Goal: Contribute content

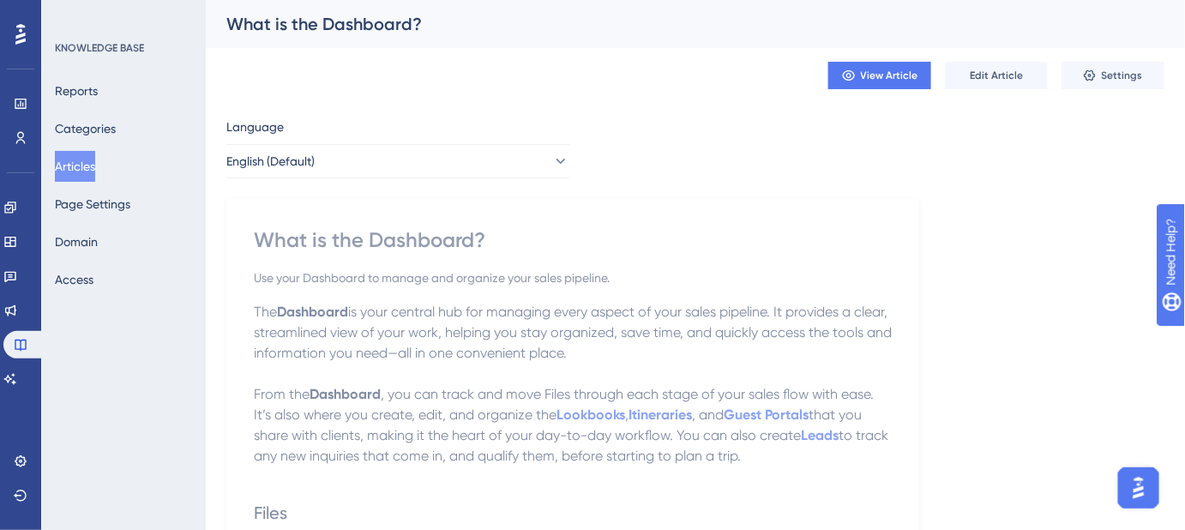
click at [1007, 76] on span "Edit Article" at bounding box center [995, 76] width 53 height 14
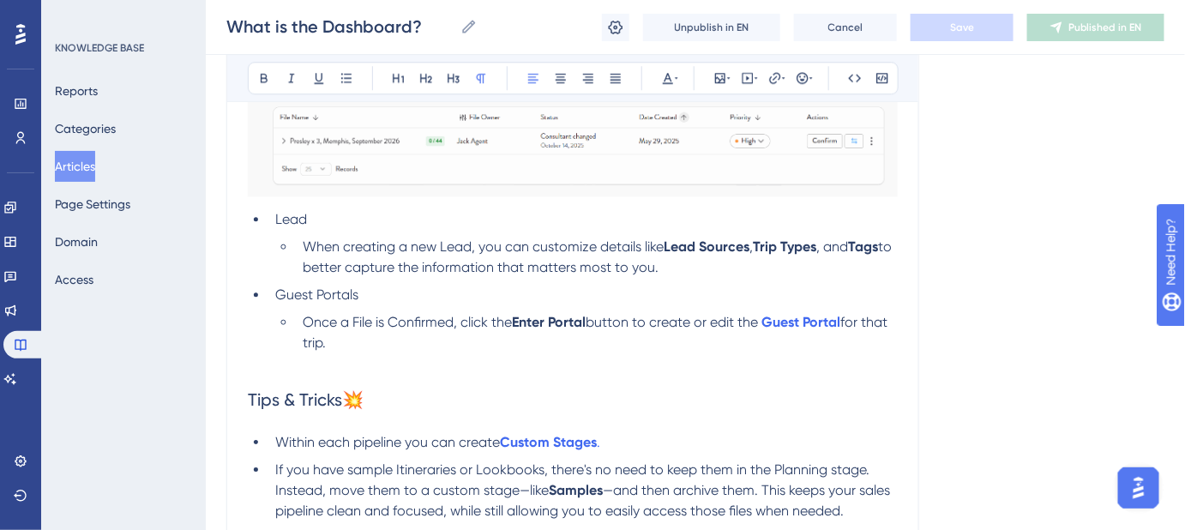
scroll to position [1653, 0]
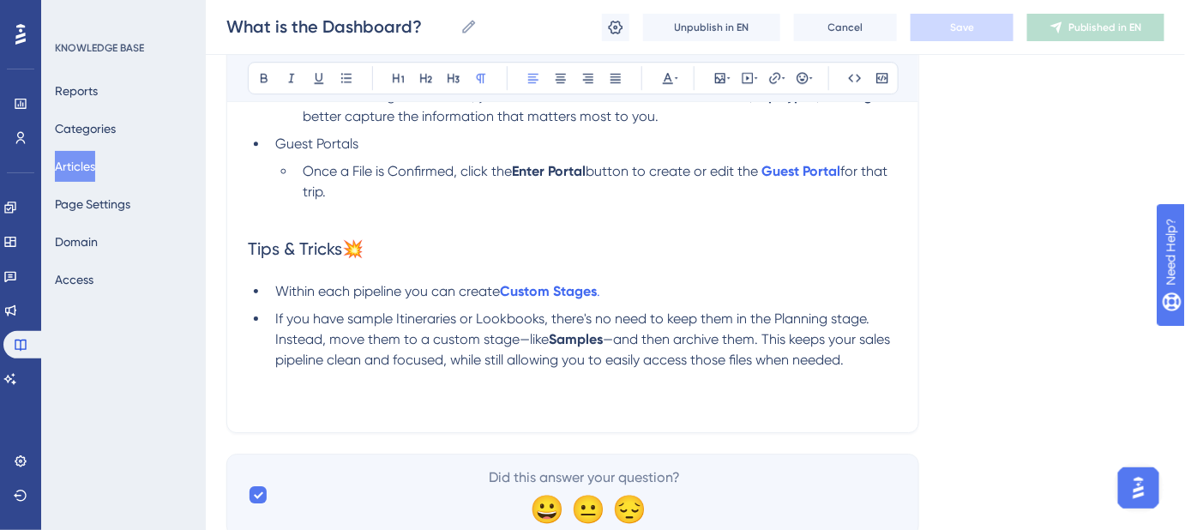
click at [276, 285] on span "Within each pipeline you can create" at bounding box center [387, 291] width 225 height 16
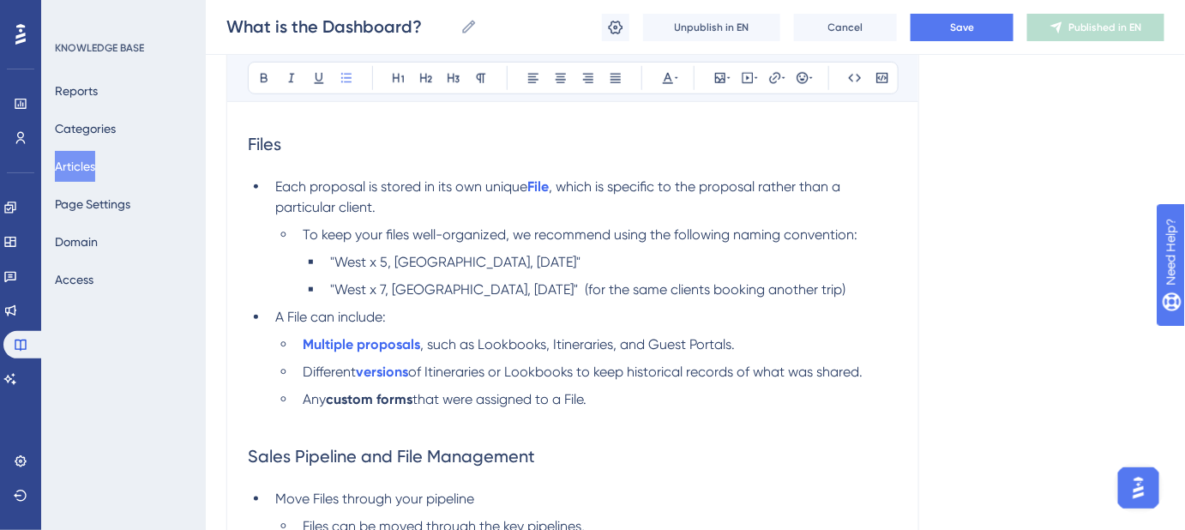
scroll to position [467, 0]
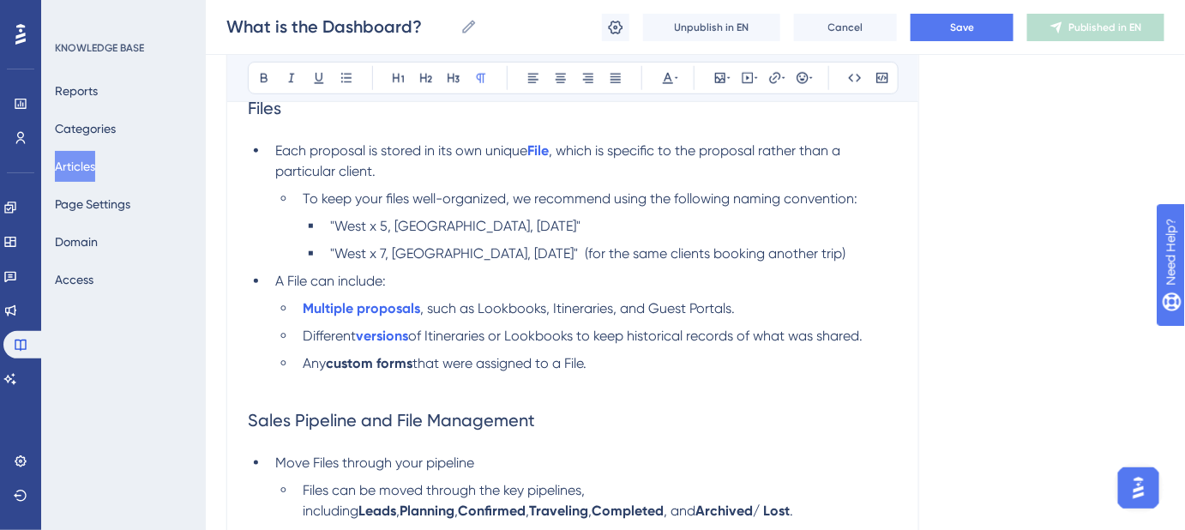
click at [262, 378] on p at bounding box center [573, 384] width 650 height 21
click at [609, 359] on li "Any custom forms that were assigned to a File." at bounding box center [597, 363] width 602 height 21
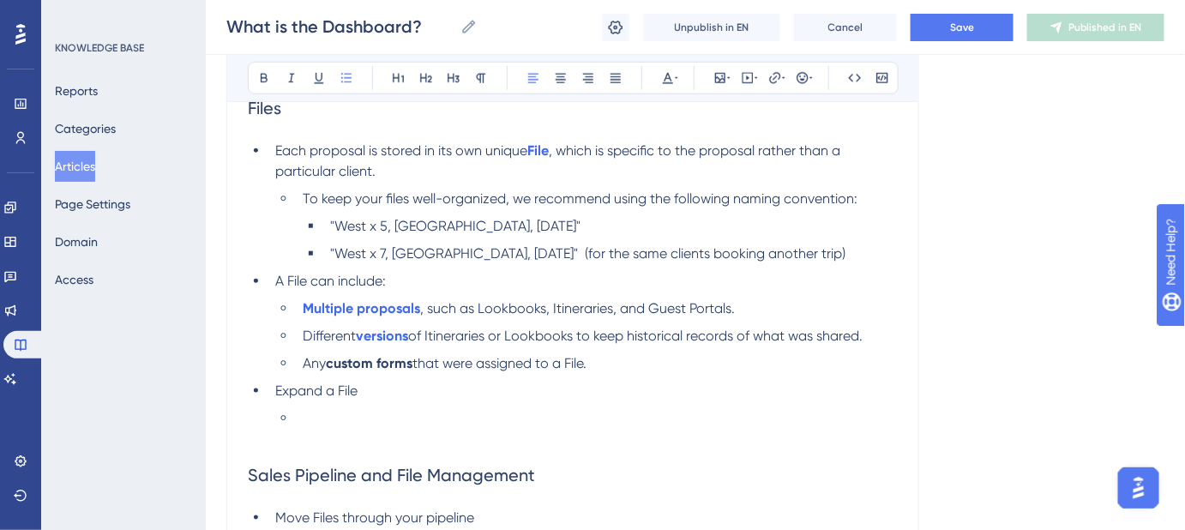
click at [397, 387] on li "Expand a File" at bounding box center [582, 391] width 629 height 21
click at [277, 387] on span "Expand a File to view:" at bounding box center [342, 390] width 134 height 16
click at [477, 387] on span "Click on a File name to expand a File to view:" at bounding box center [414, 390] width 279 height 16
click at [310, 420] on li at bounding box center [597, 418] width 602 height 21
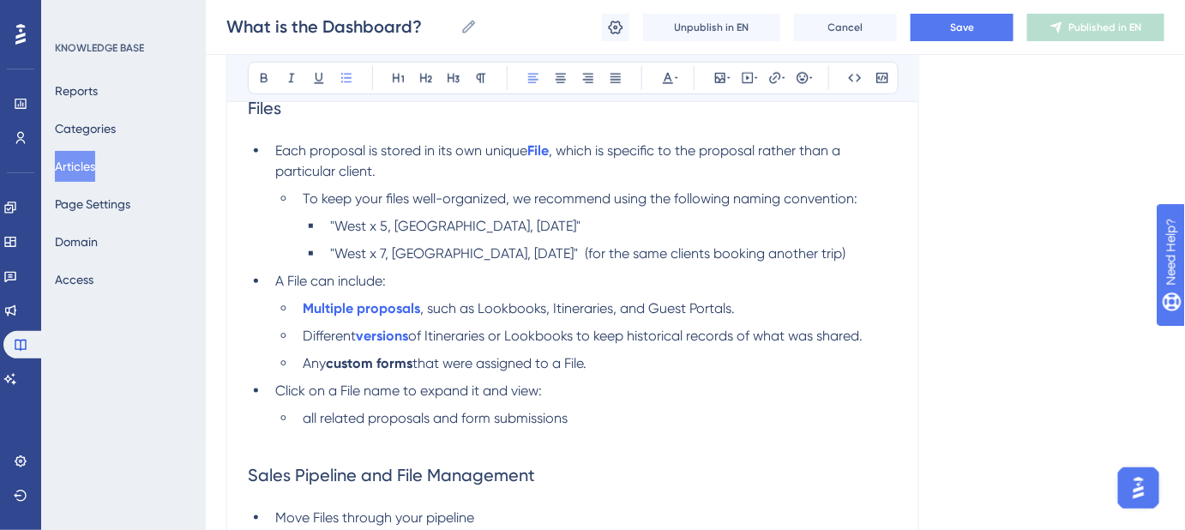
click at [309, 420] on span "all related proposals and form submissions" at bounding box center [435, 418] width 265 height 16
click at [582, 420] on li "All related proposals and form submissions" at bounding box center [597, 418] width 602 height 21
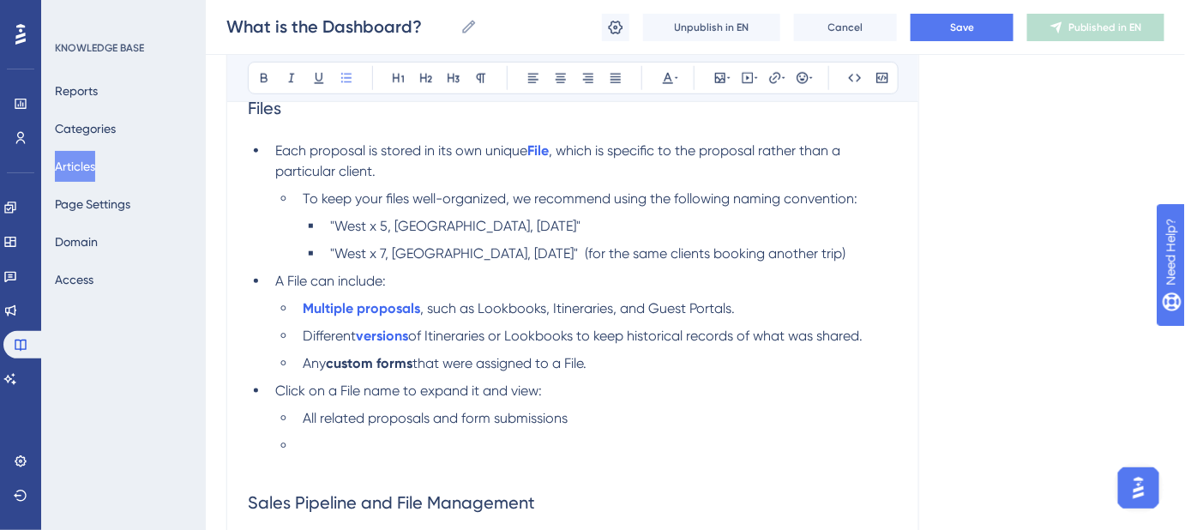
click at [585, 420] on li "All related proposals and form submissions" at bounding box center [597, 418] width 602 height 21
click at [351, 447] on li at bounding box center [597, 445] width 602 height 21
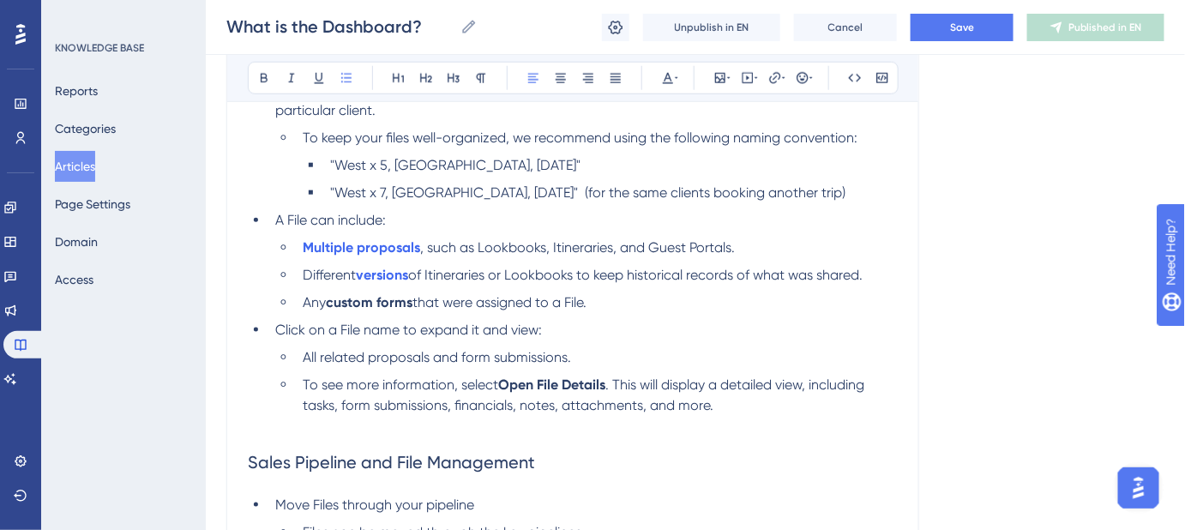
scroll to position [545, 0]
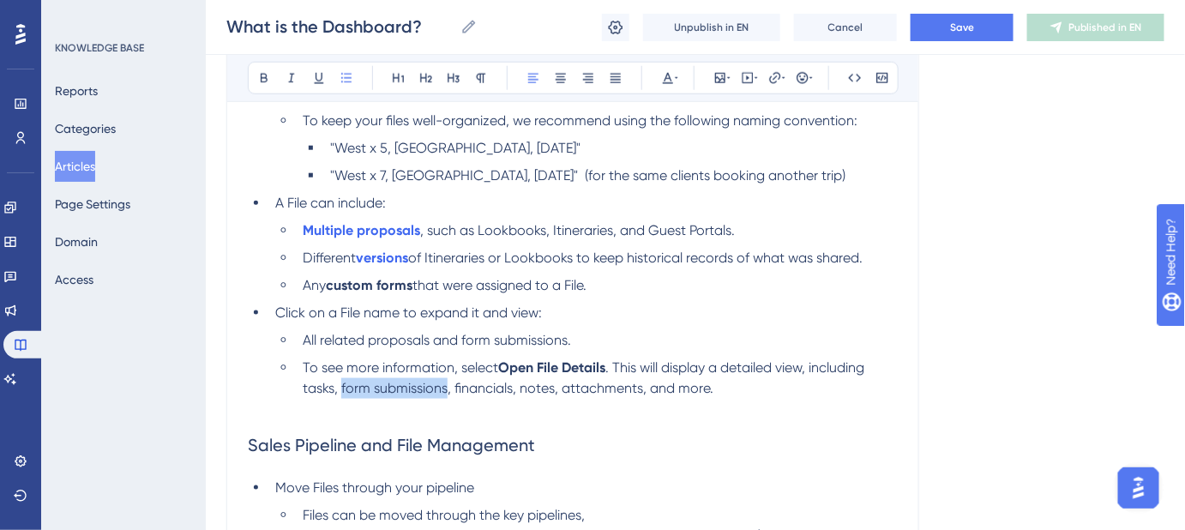
drag, startPoint x: 446, startPoint y: 387, endPoint x: 340, endPoint y: 395, distance: 105.8
click at [340, 395] on li "To see more information, select Open File Details . This will display a detaile…" at bounding box center [597, 377] width 602 height 41
click at [628, 387] on li "To see more information, select Open File Details . This will display a detaile…" at bounding box center [597, 377] width 602 height 41
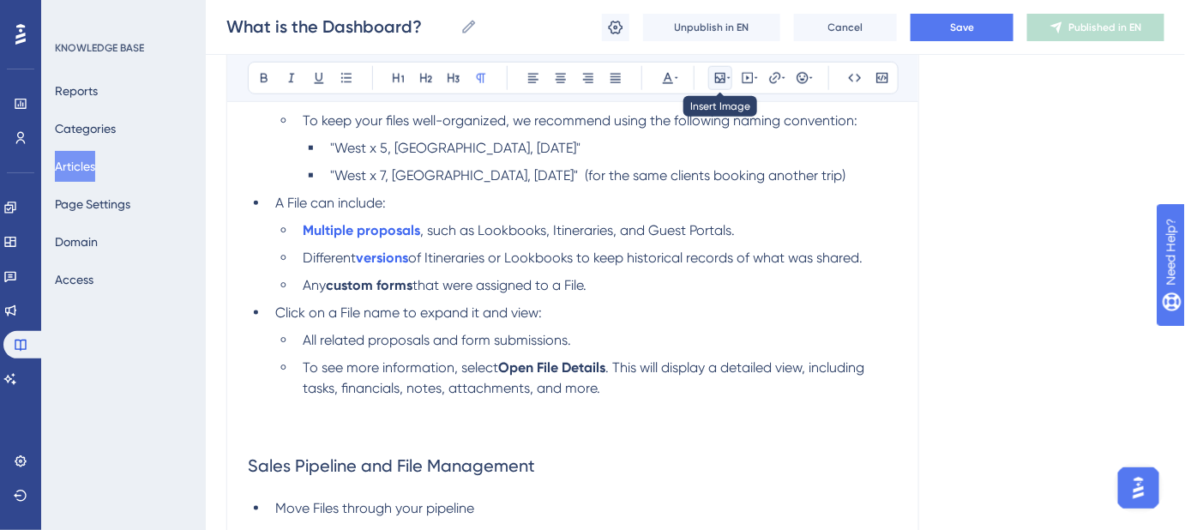
click at [713, 82] on icon at bounding box center [720, 78] width 14 height 14
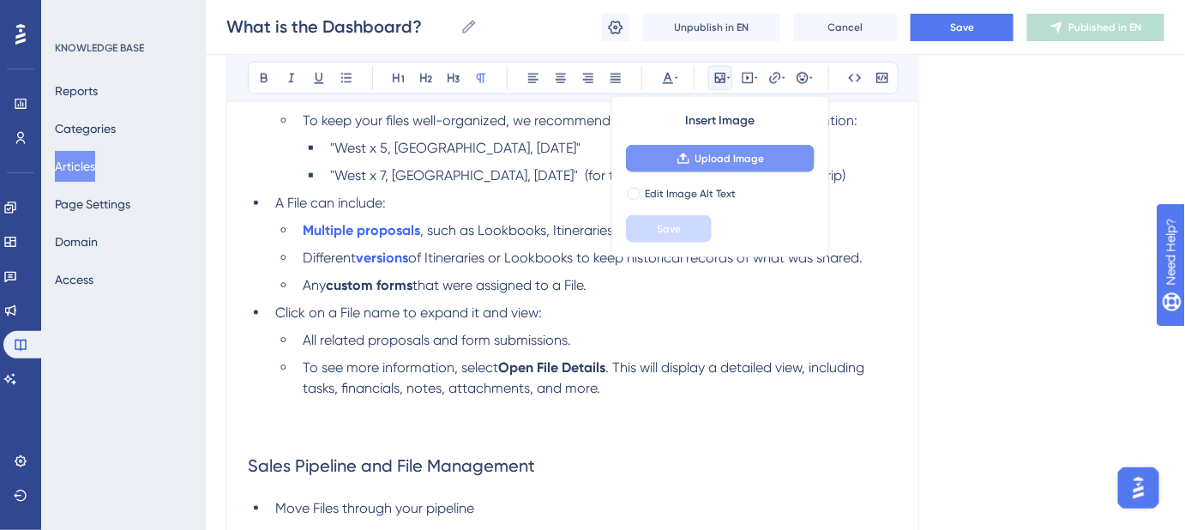
click at [691, 164] on button "Upload Image" at bounding box center [720, 158] width 189 height 27
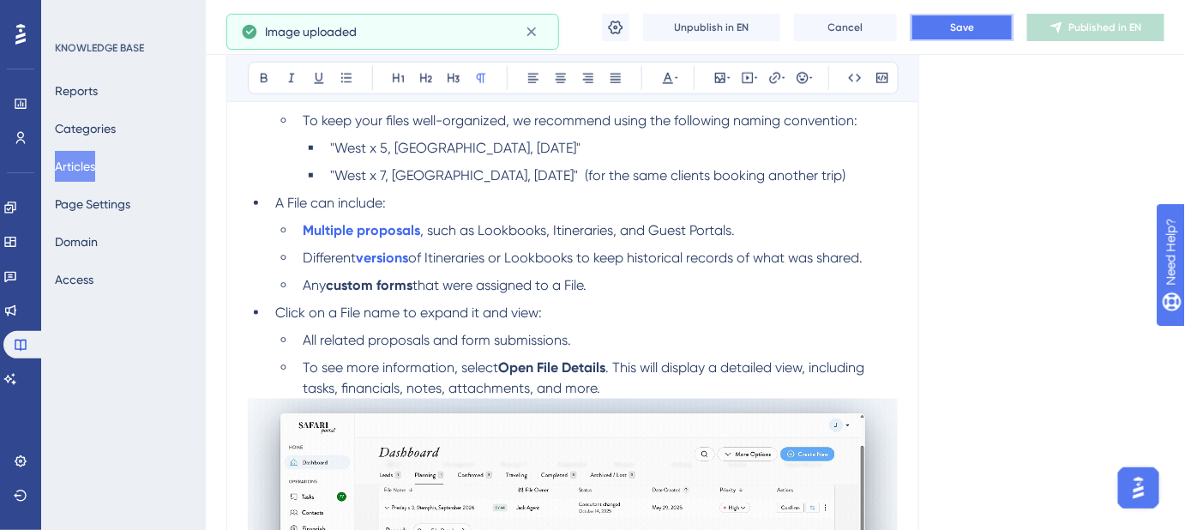
click at [950, 26] on span "Save" at bounding box center [962, 28] width 24 height 14
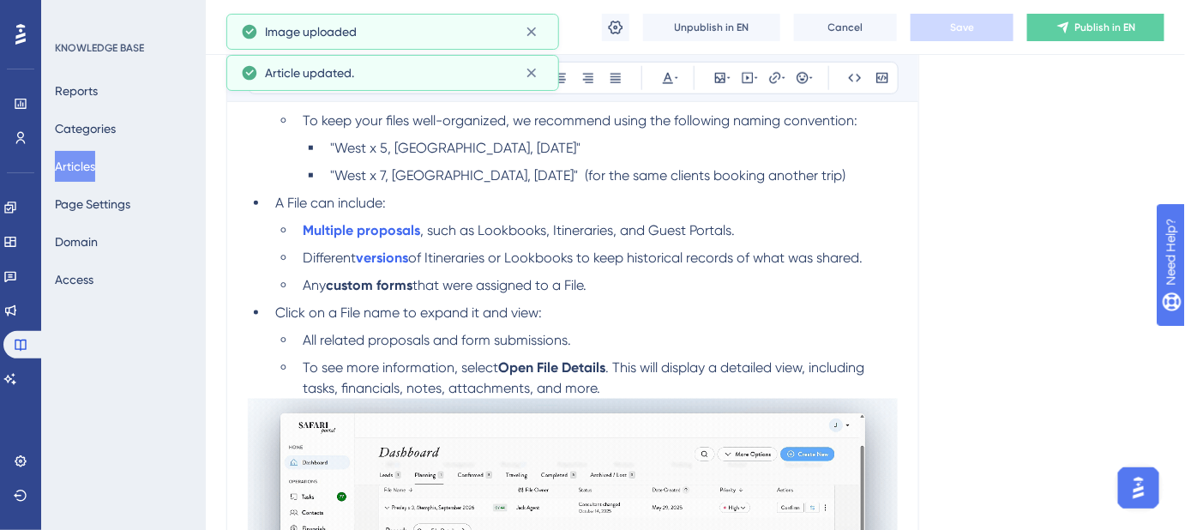
click at [608, 379] on li "To see more information, select Open File Details . This will display a detaile…" at bounding box center [597, 377] width 602 height 41
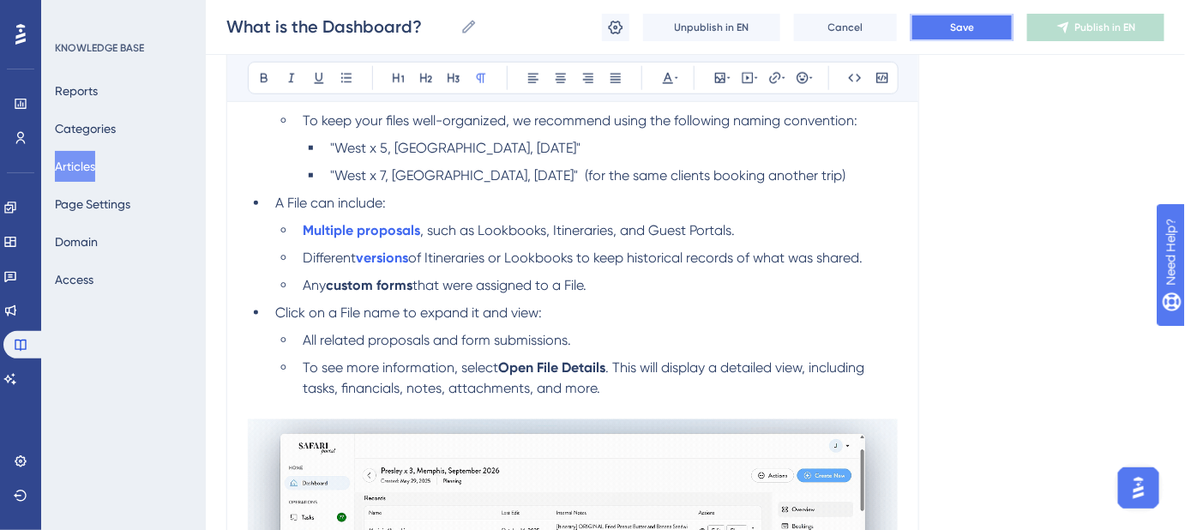
click at [959, 36] on button "Save" at bounding box center [961, 27] width 103 height 27
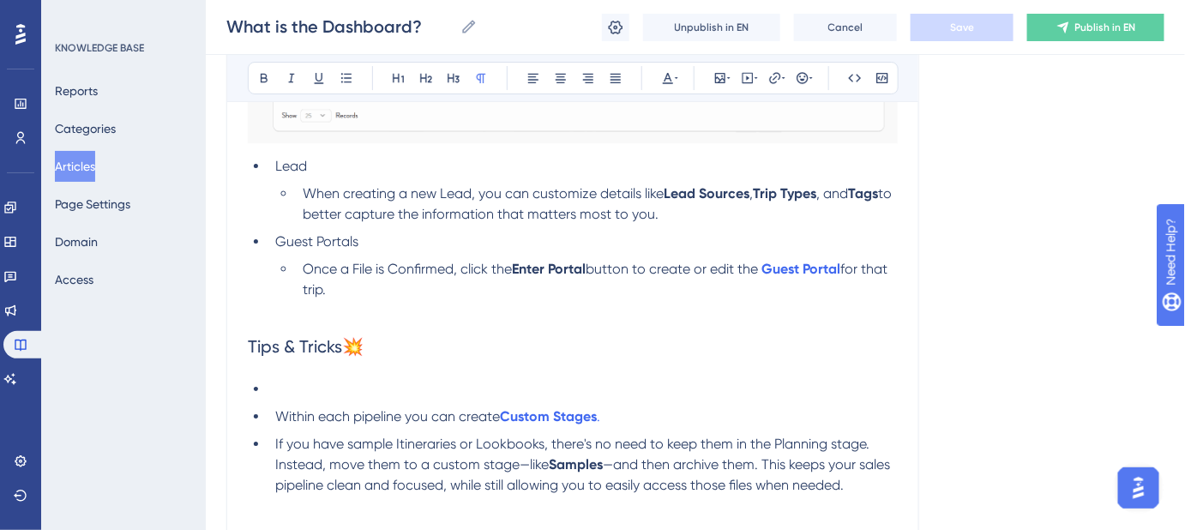
scroll to position [2025, 0]
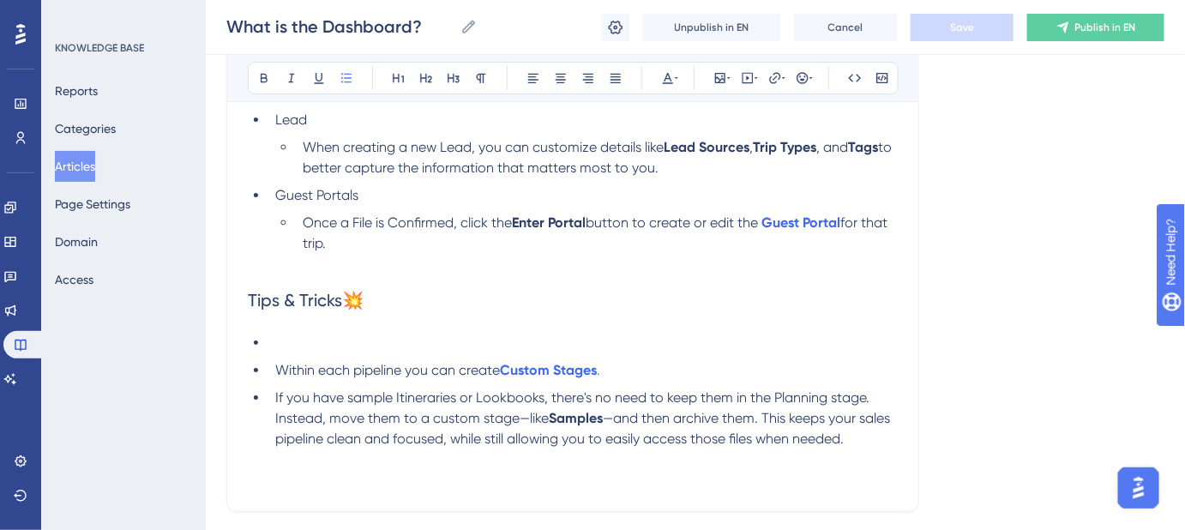
click at [331, 340] on li at bounding box center [582, 343] width 629 height 21
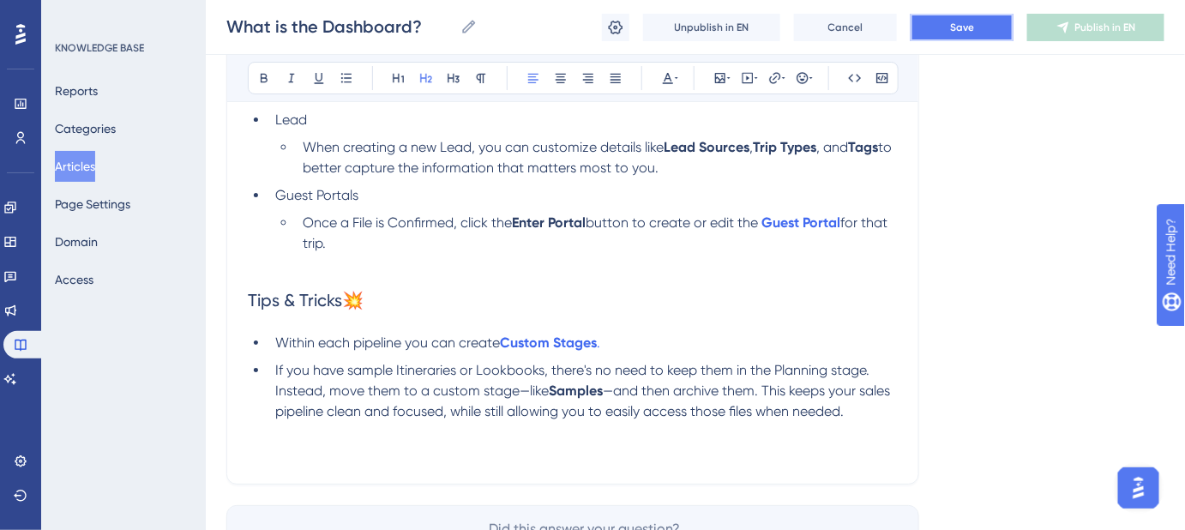
click at [923, 30] on button "Save" at bounding box center [961, 27] width 103 height 27
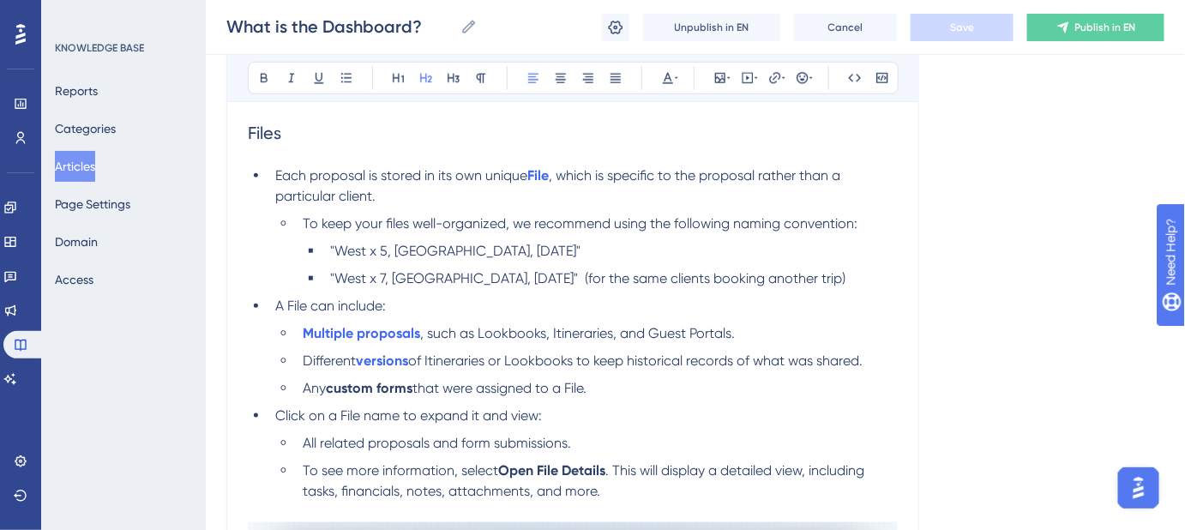
scroll to position [467, 0]
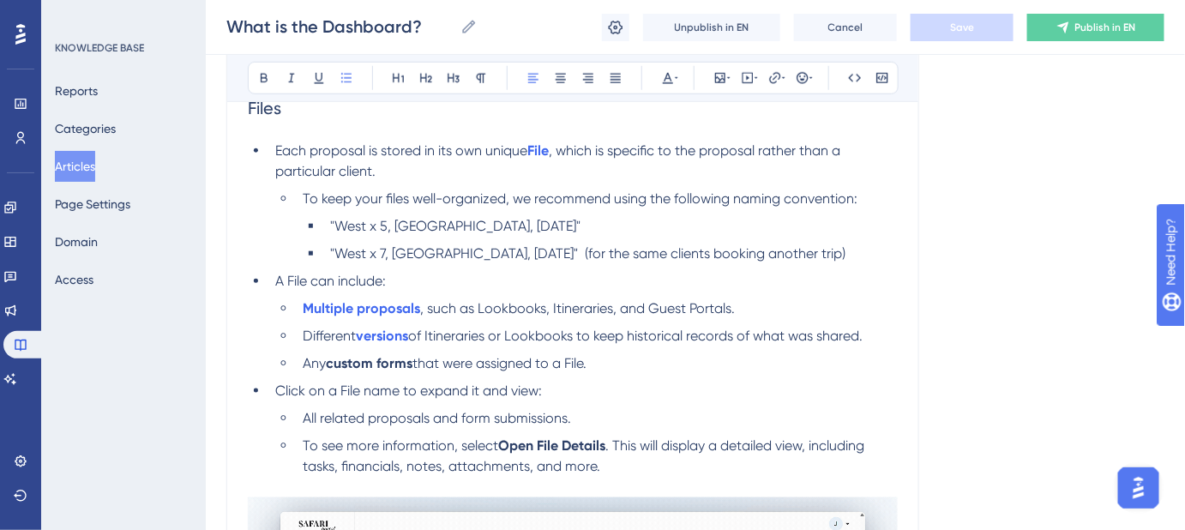
click at [464, 414] on span "All related proposals and form submissions." at bounding box center [437, 418] width 268 height 16
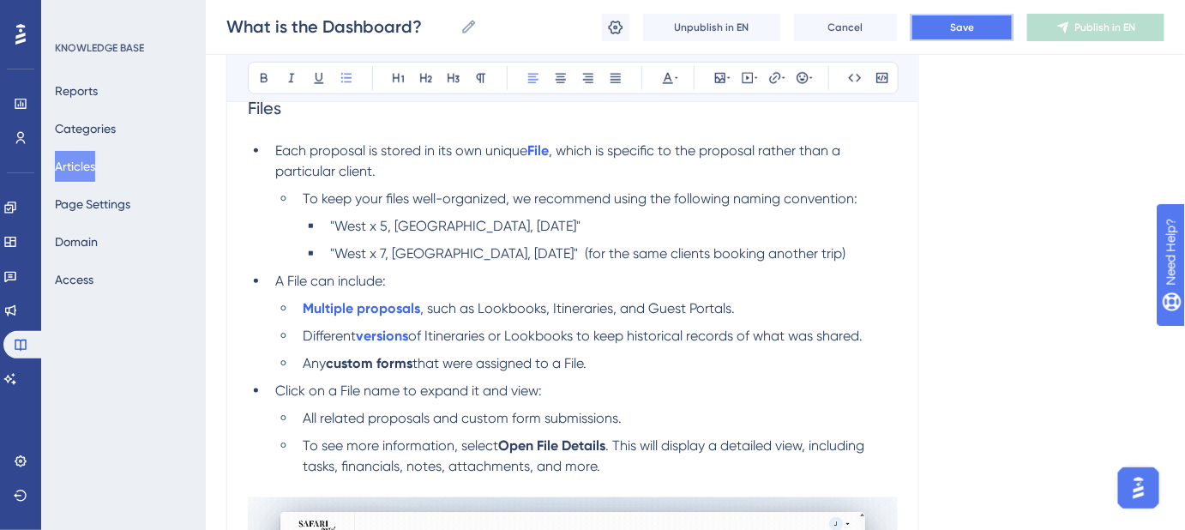
click at [962, 34] on button "Save" at bounding box center [961, 27] width 103 height 27
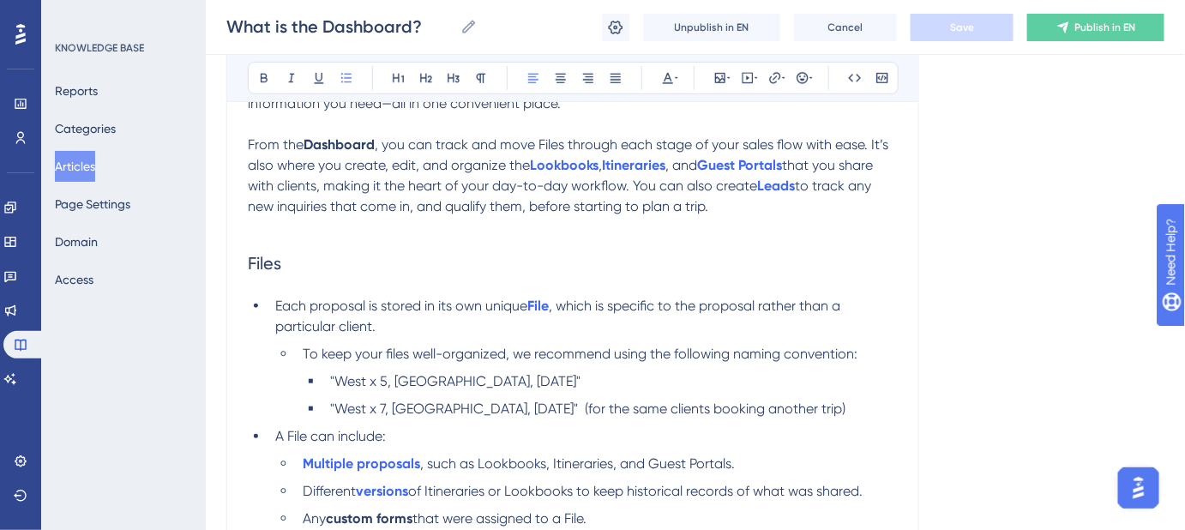
scroll to position [311, 0]
click at [254, 262] on span "Files" at bounding box center [264, 264] width 33 height 21
copy span "Files"
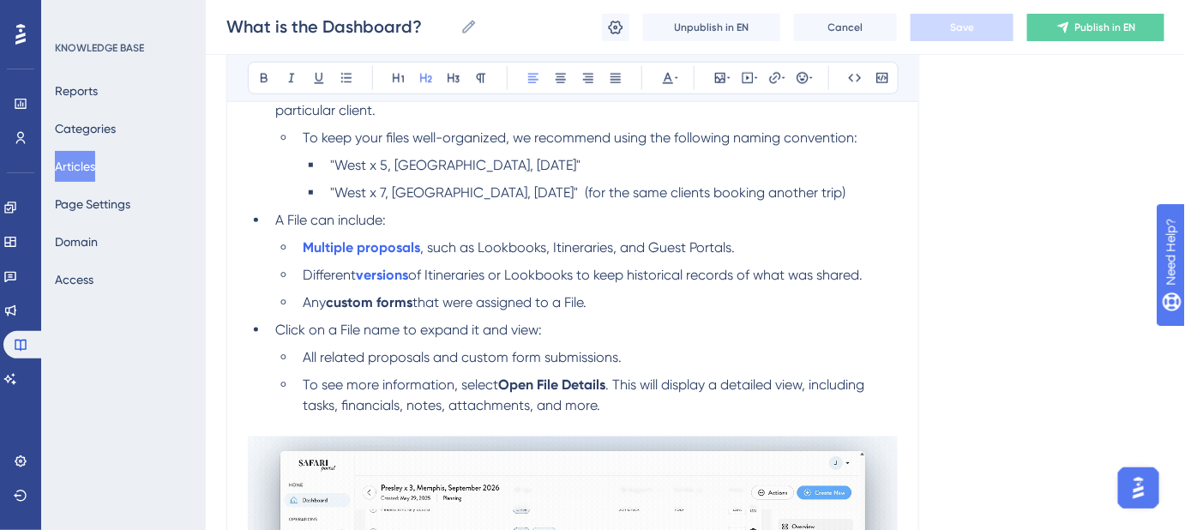
scroll to position [545, 0]
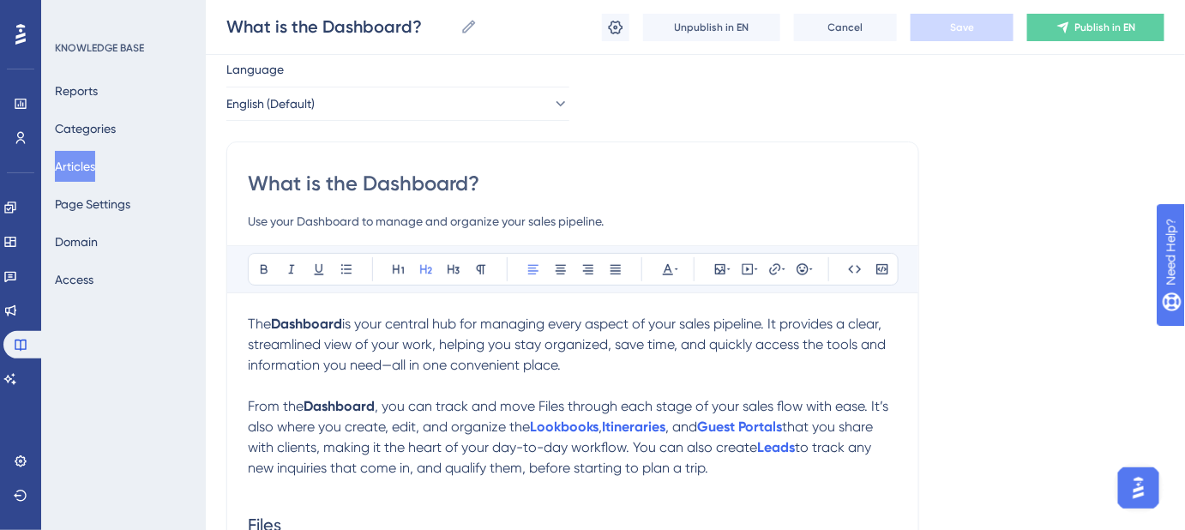
scroll to position [77, 0]
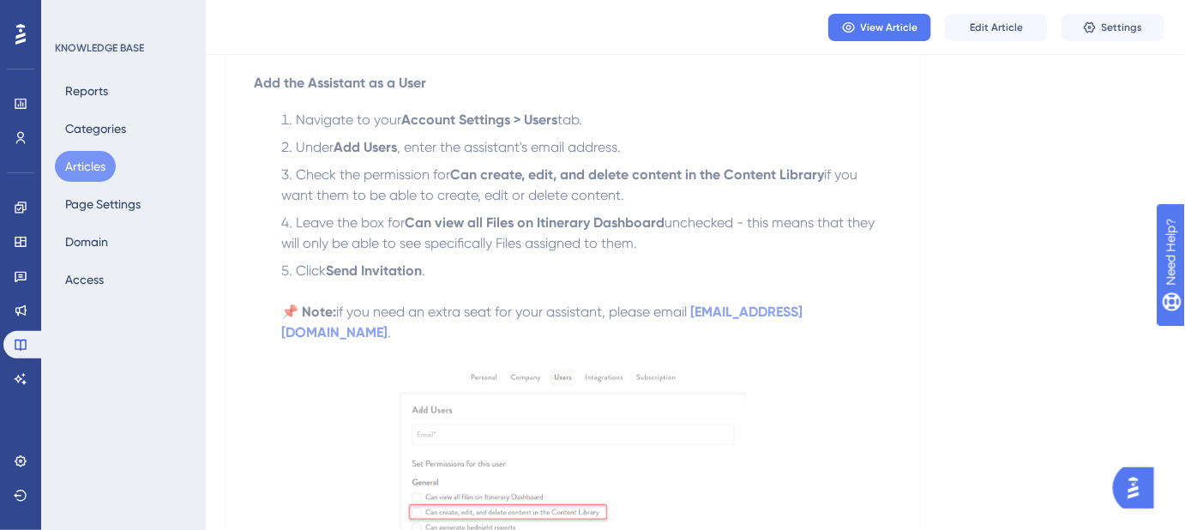
scroll to position [389, 0]
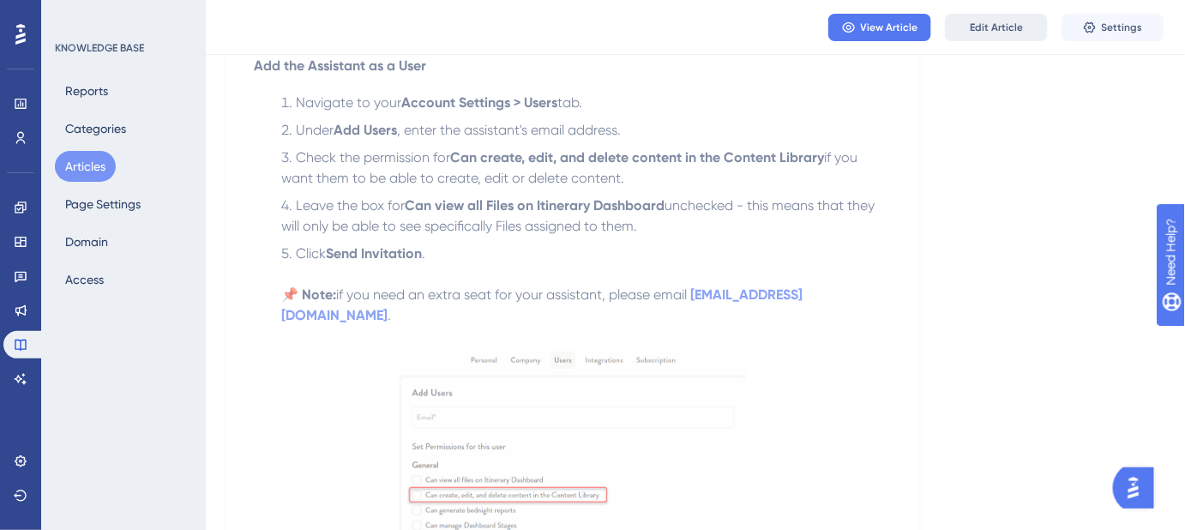
click at [997, 24] on span "Edit Article" at bounding box center [995, 28] width 53 height 14
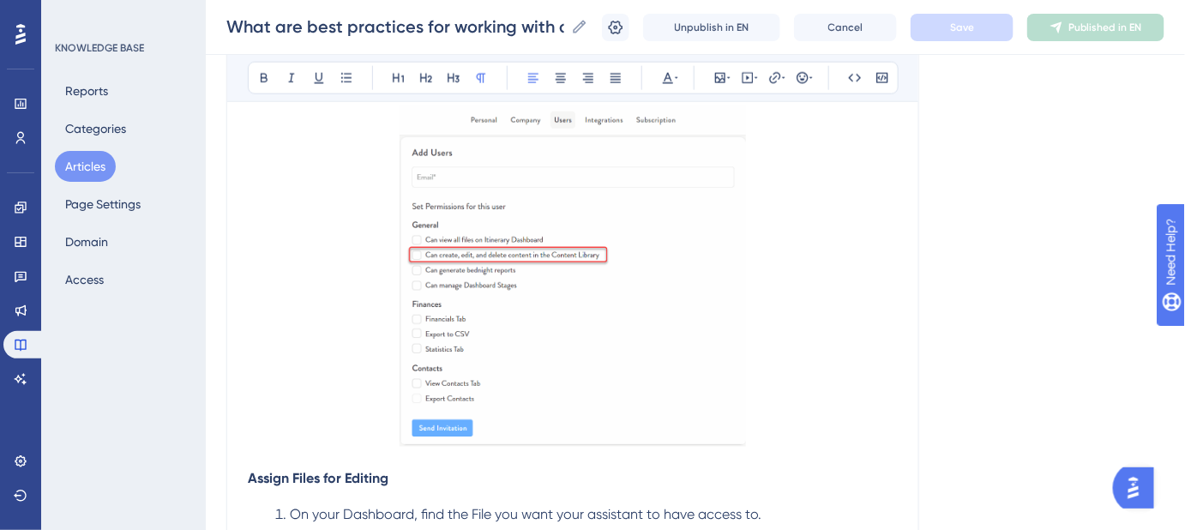
scroll to position [465, 0]
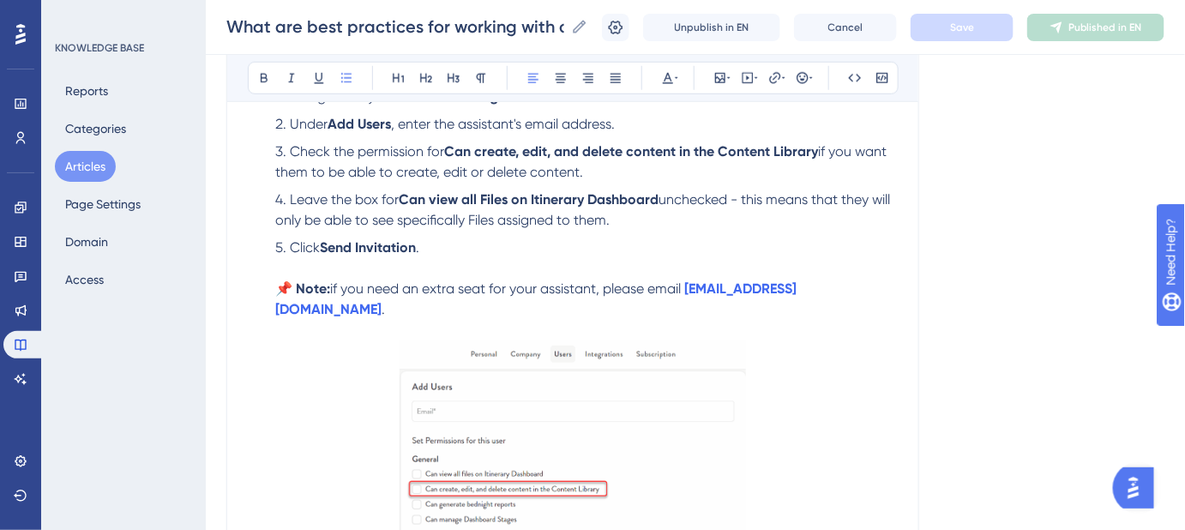
click at [290, 195] on span "Leave the box for" at bounding box center [344, 199] width 109 height 16
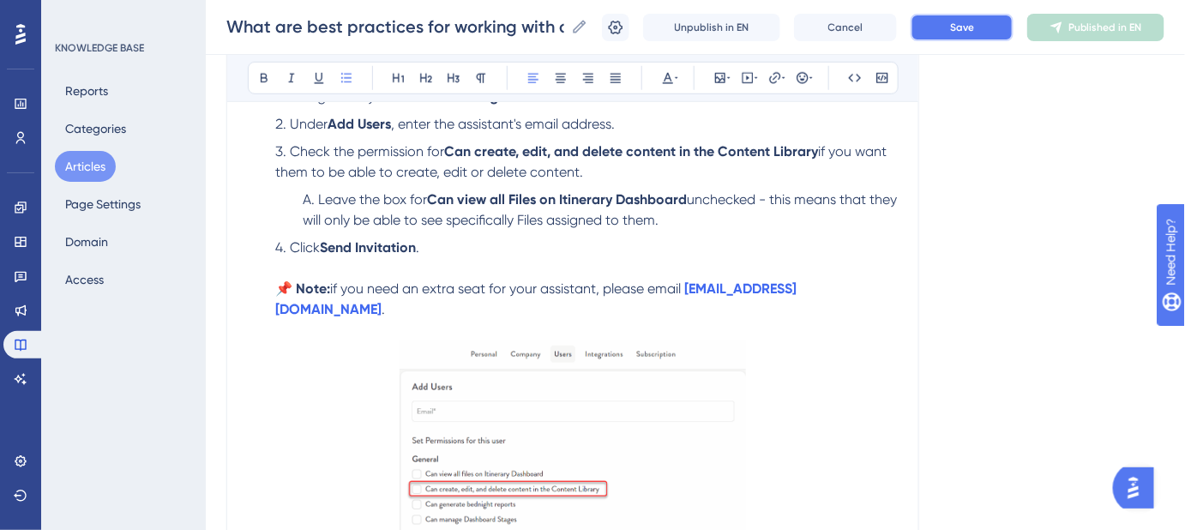
click at [970, 36] on button "Save" at bounding box center [961, 27] width 103 height 27
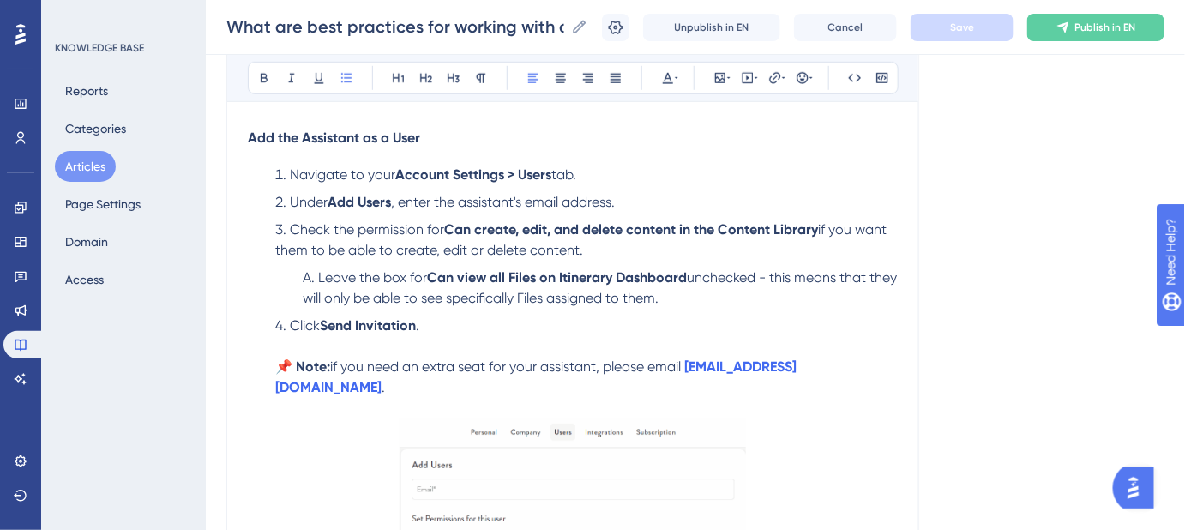
scroll to position [0, 0]
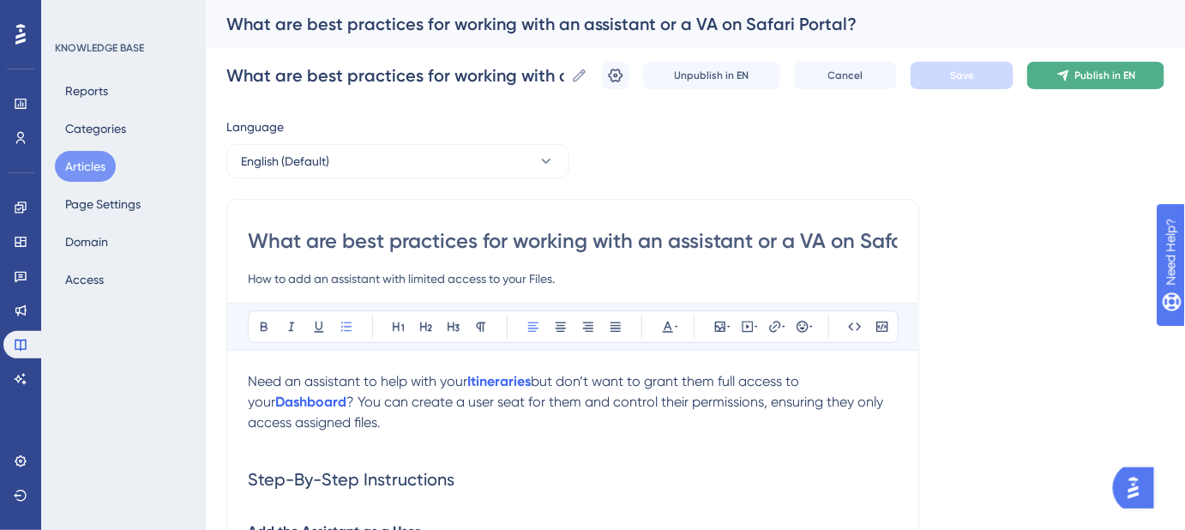
click at [1094, 76] on span "Publish in EN" at bounding box center [1105, 76] width 61 height 14
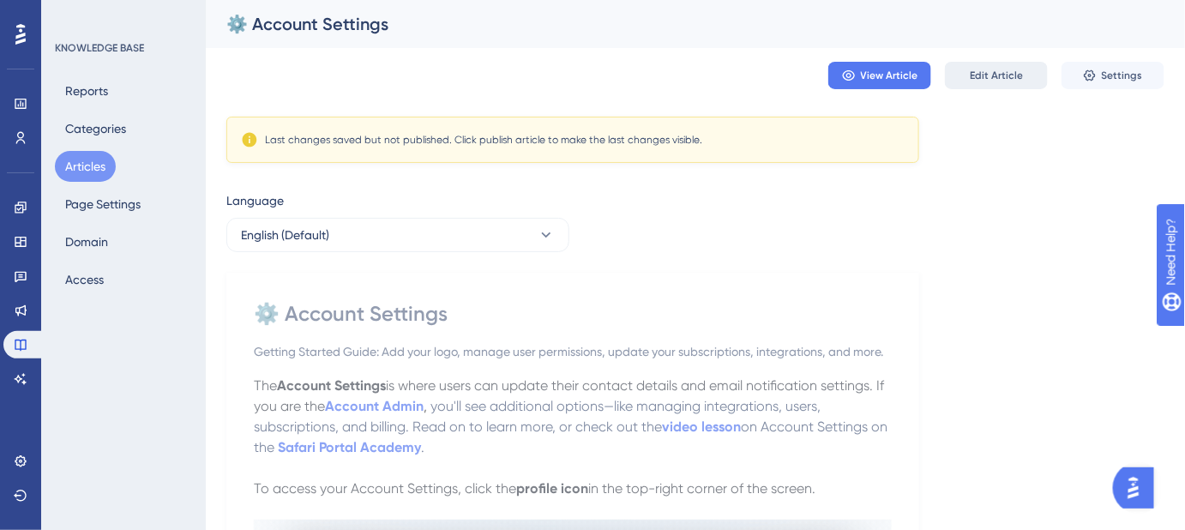
click at [996, 73] on span "Edit Article" at bounding box center [995, 76] width 53 height 14
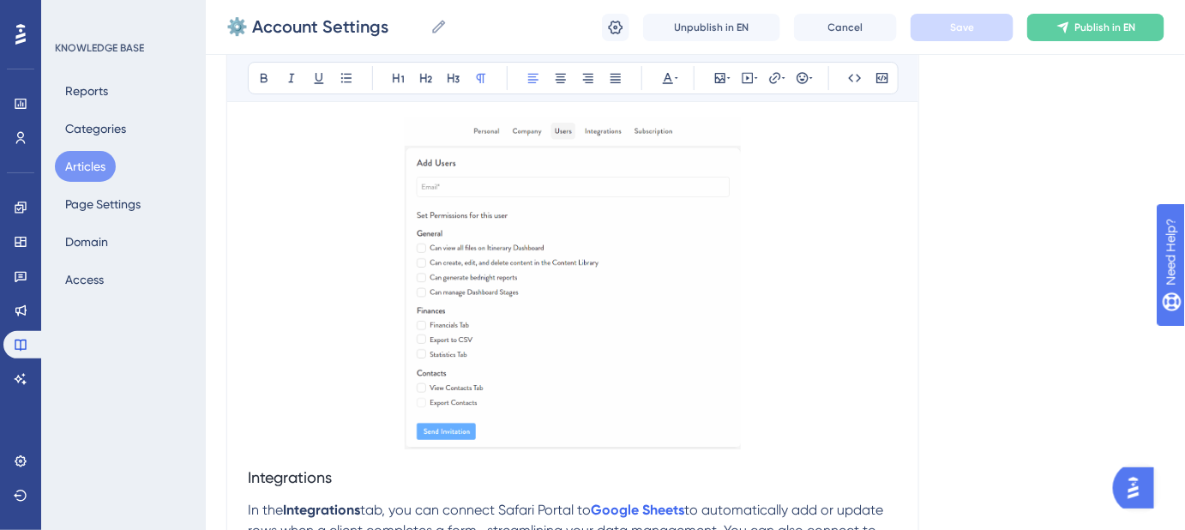
scroll to position [4172, 0]
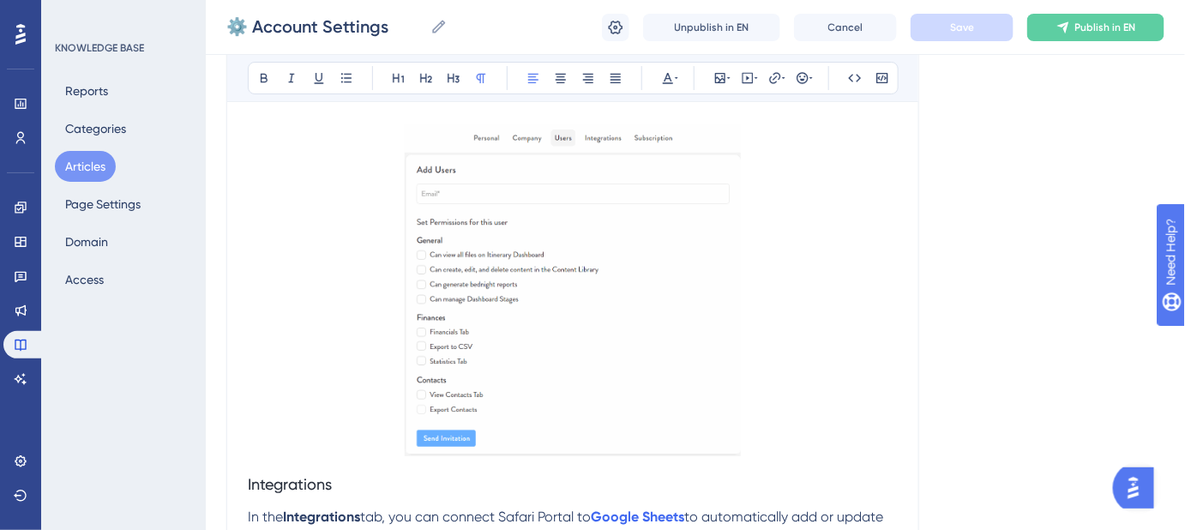
click at [567, 199] on img at bounding box center [573, 290] width 337 height 332
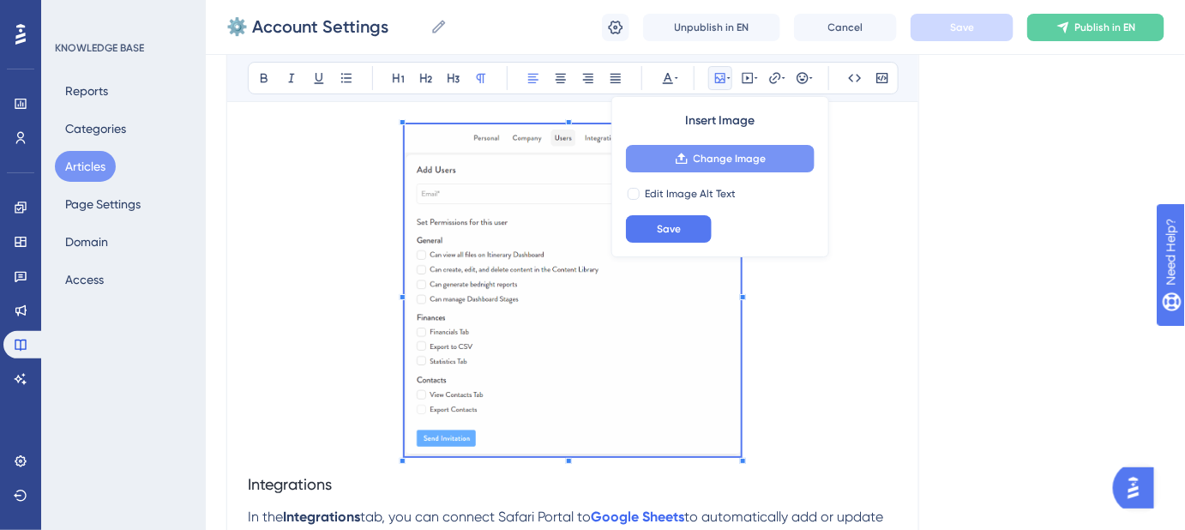
click at [708, 159] on span "Change Image" at bounding box center [729, 159] width 73 height 14
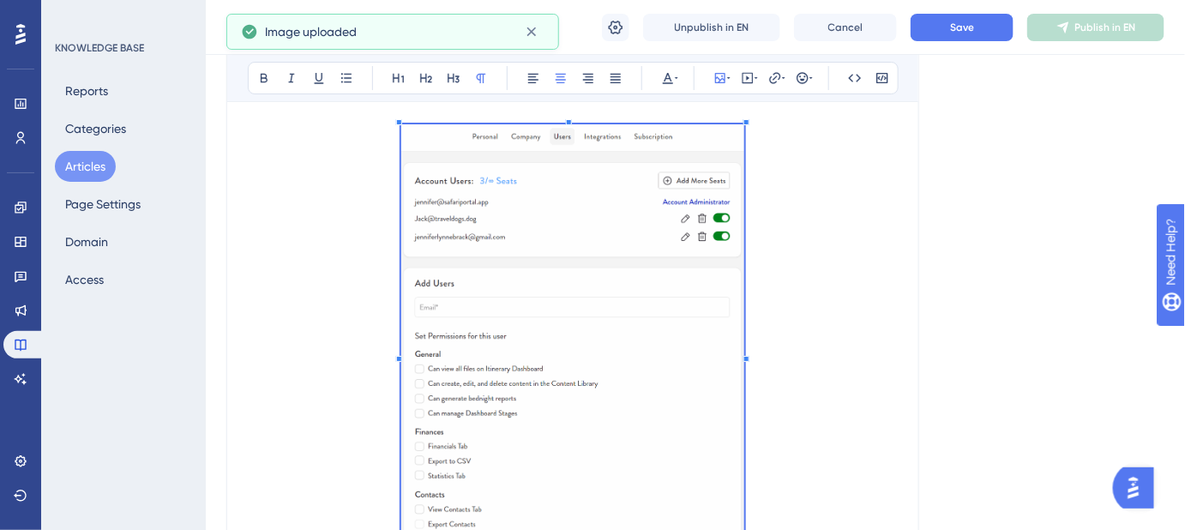
click at [551, 212] on span at bounding box center [572, 351] width 343 height 455
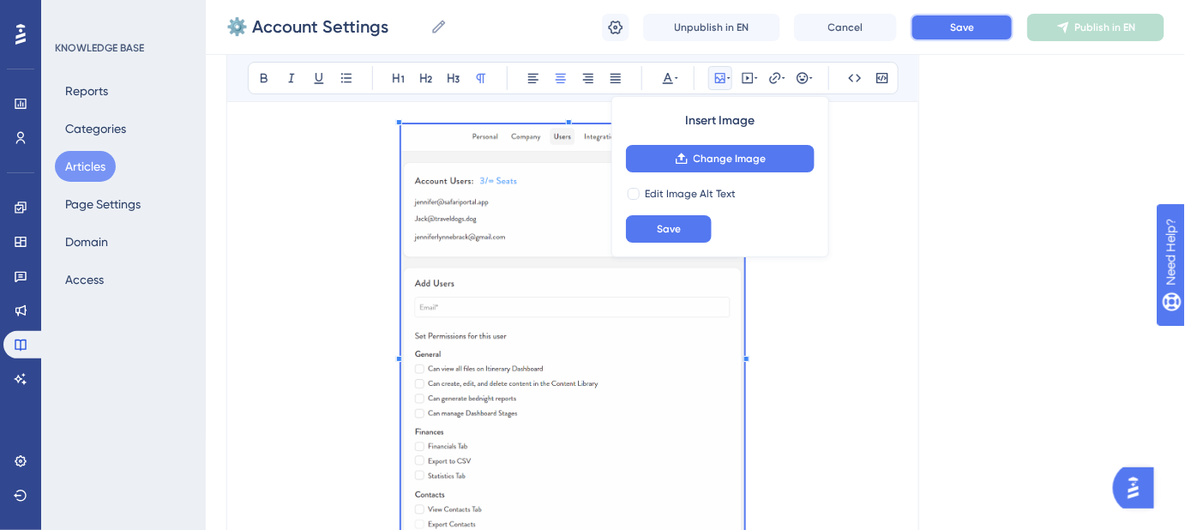
click at [981, 29] on button "Save" at bounding box center [961, 27] width 103 height 27
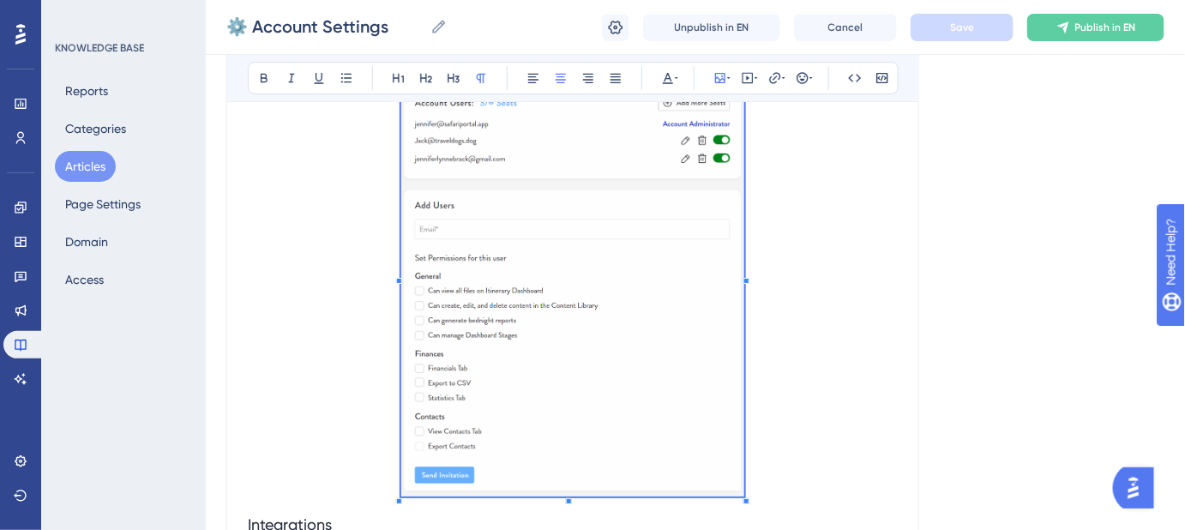
scroll to position [4094, 0]
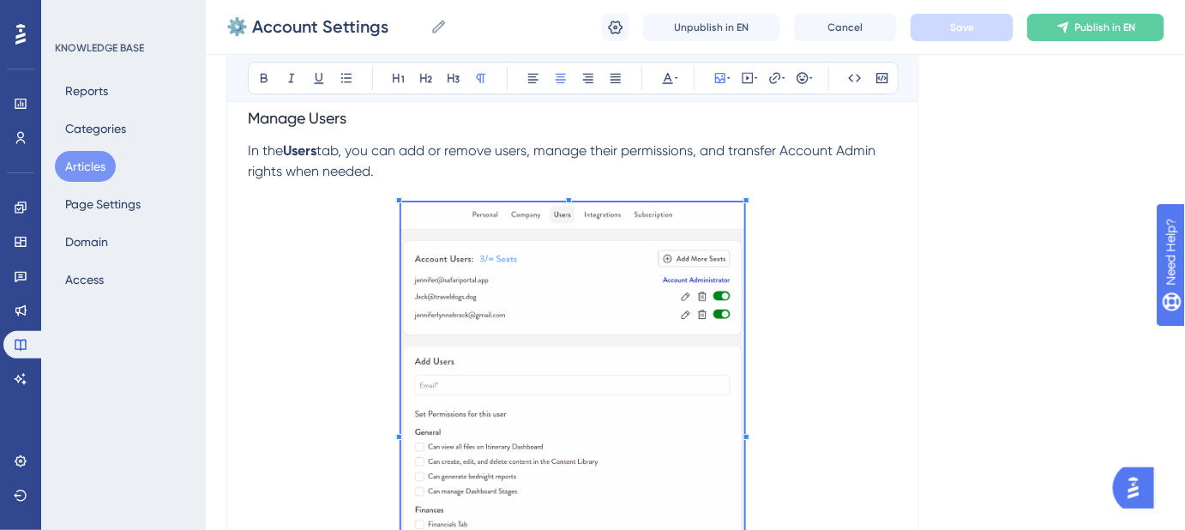
click at [769, 182] on p "In the Users tab, you can add or remove users, manage their permissions, and tr…" at bounding box center [573, 161] width 650 height 41
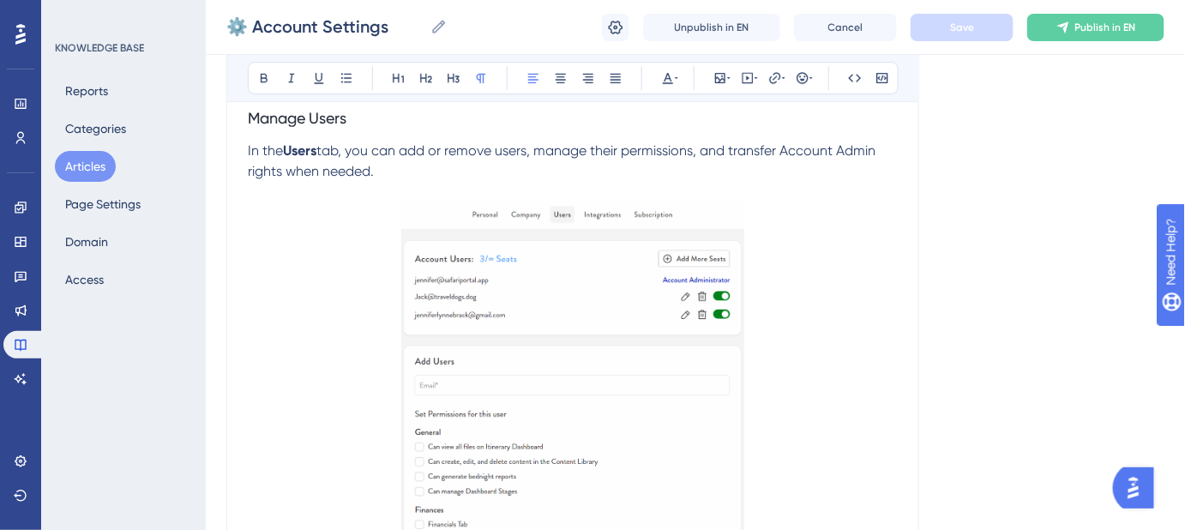
click at [615, 300] on img at bounding box center [572, 426] width 343 height 449
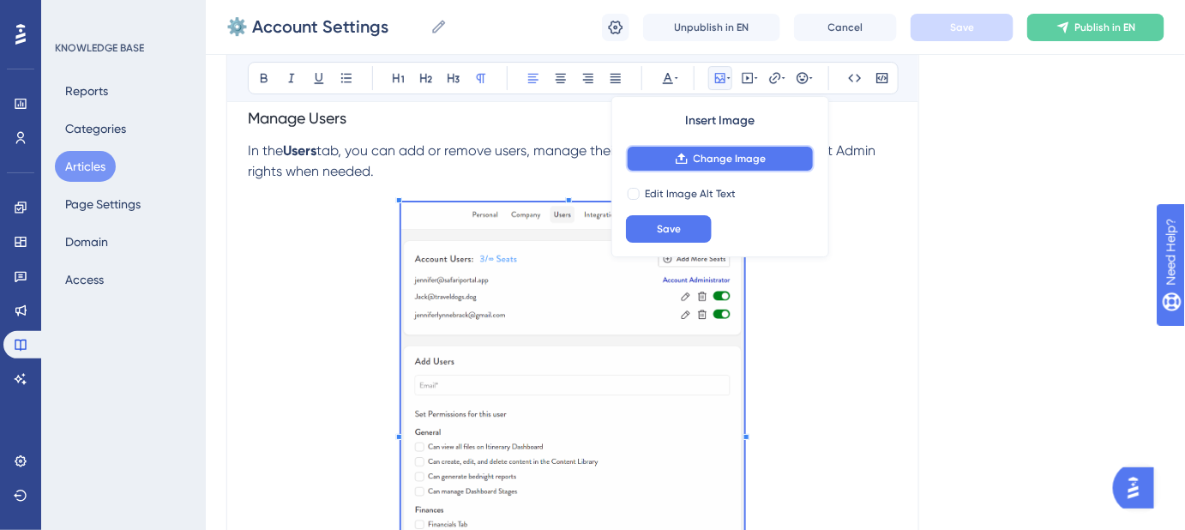
click at [687, 159] on icon at bounding box center [680, 158] width 11 height 11
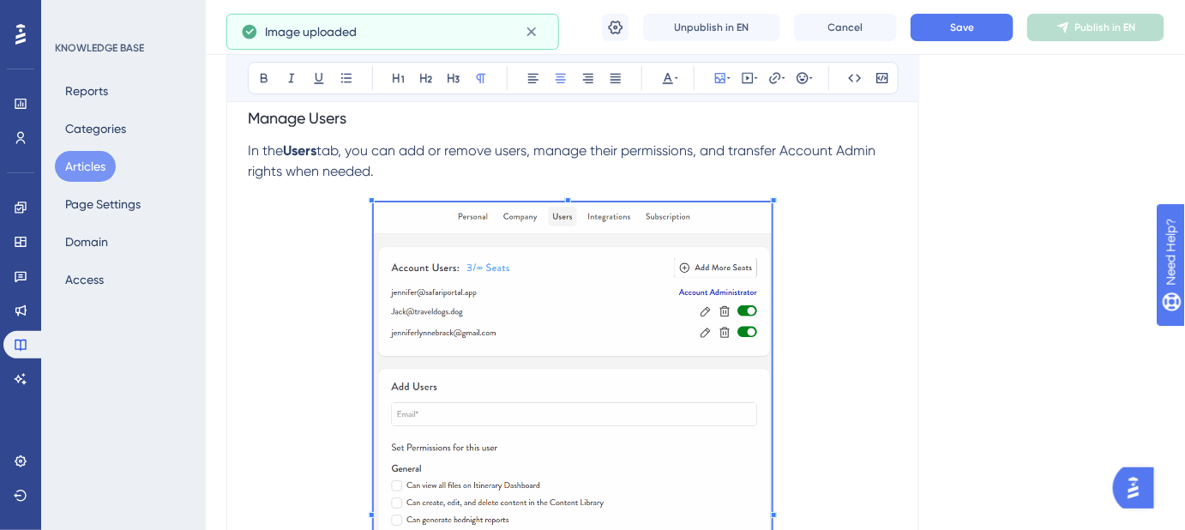
click at [496, 262] on span at bounding box center [573, 505] width 398 height 606
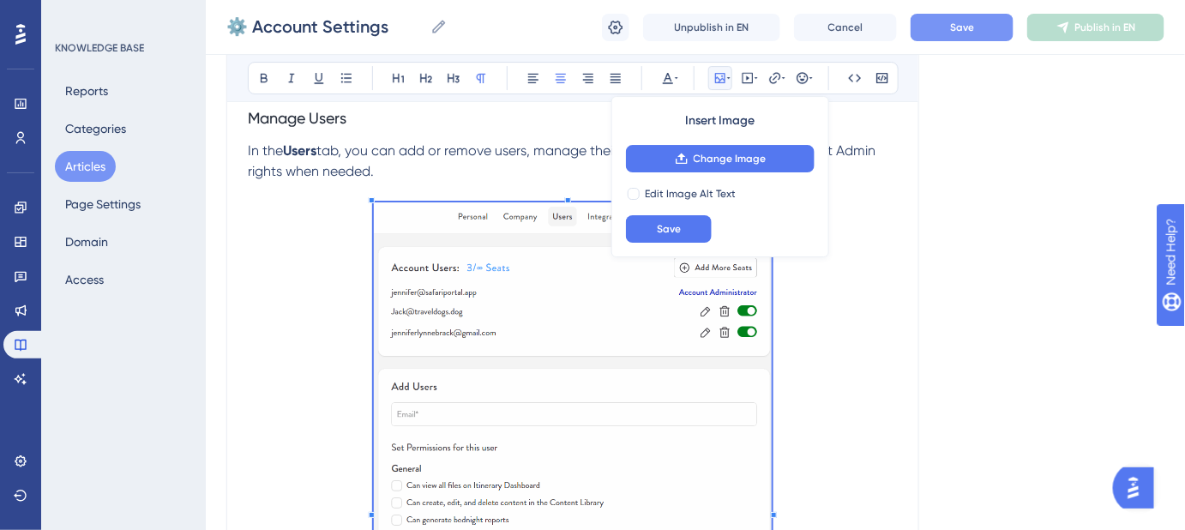
click at [953, 24] on span "Save" at bounding box center [962, 28] width 24 height 14
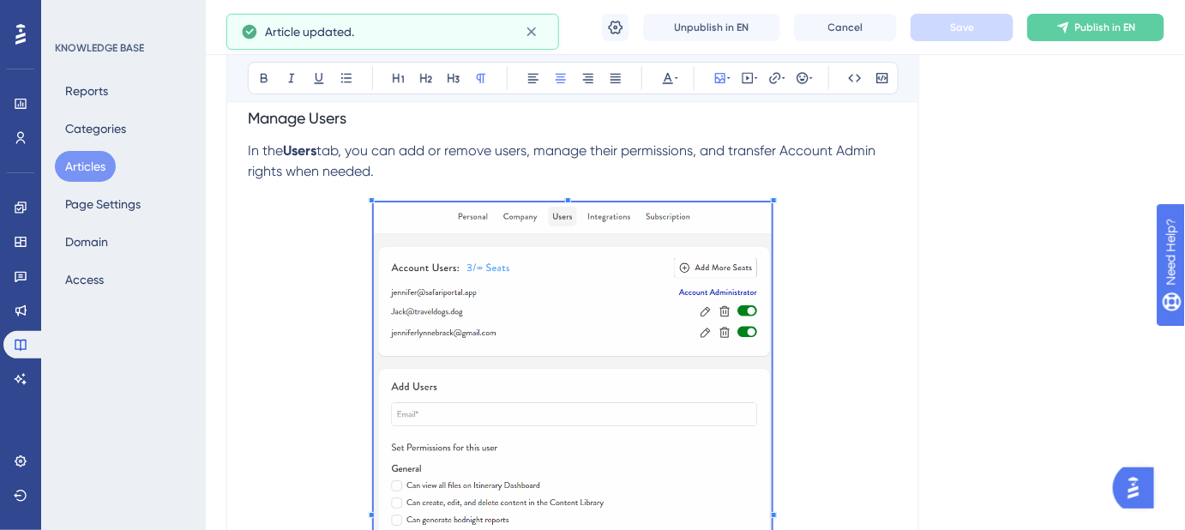
scroll to position [4374, 0]
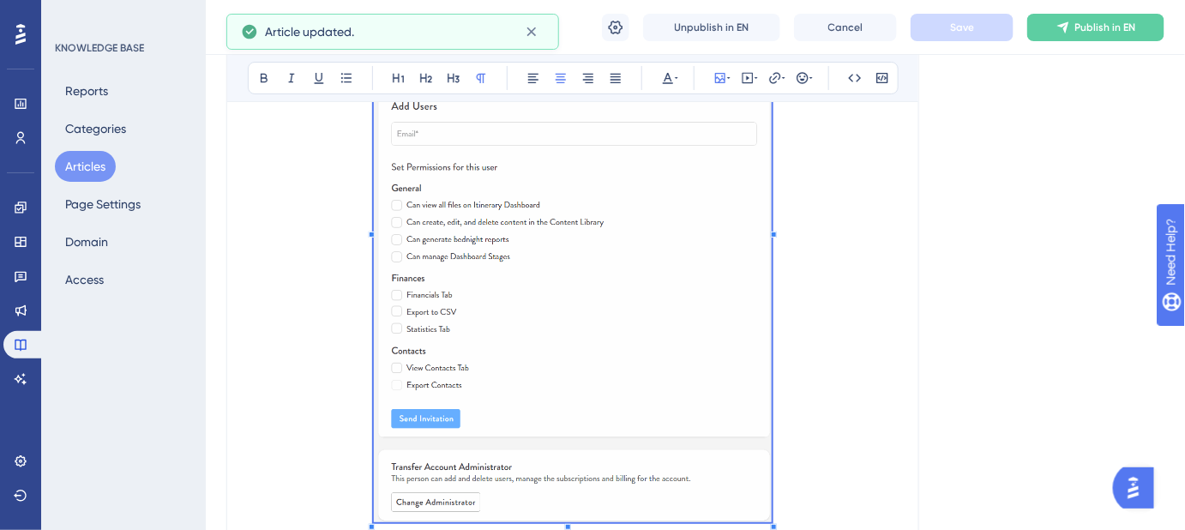
click at [876, 312] on p at bounding box center [573, 225] width 650 height 606
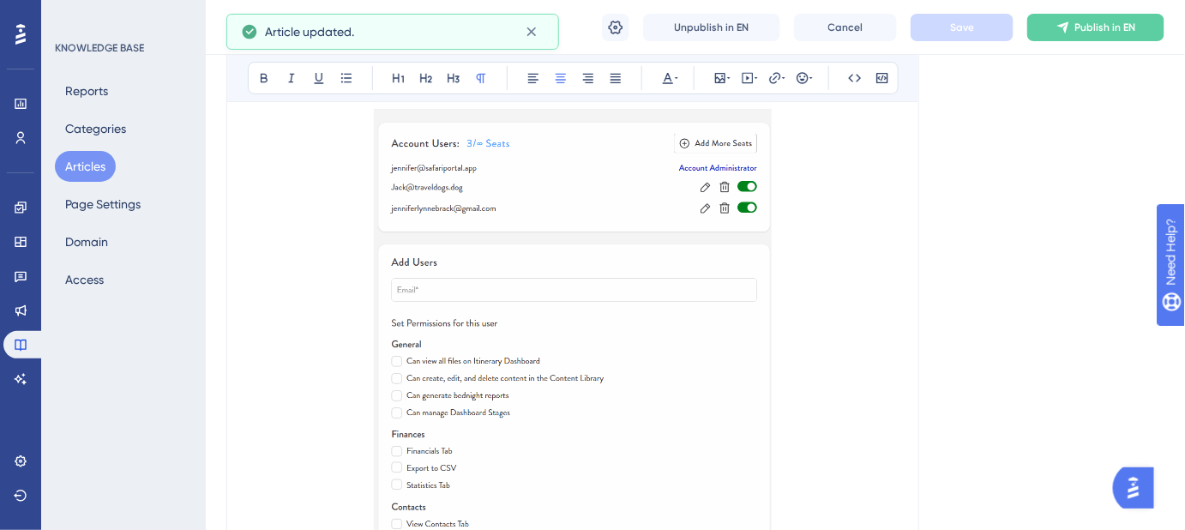
scroll to position [4140, 0]
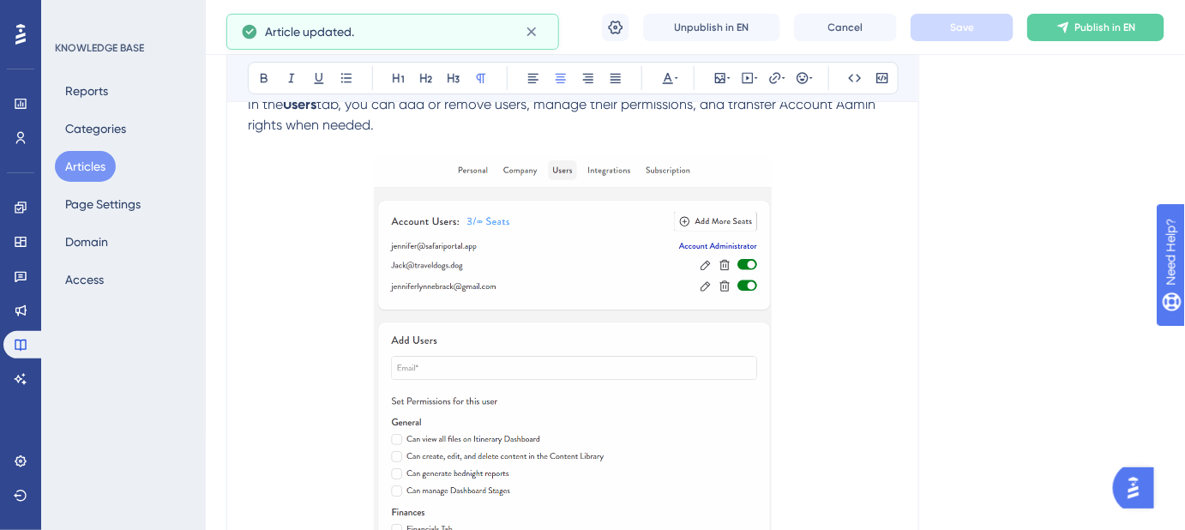
click at [484, 135] on p "In the Users tab, you can add or remove users, manage their permissions, and tr…" at bounding box center [573, 114] width 650 height 41
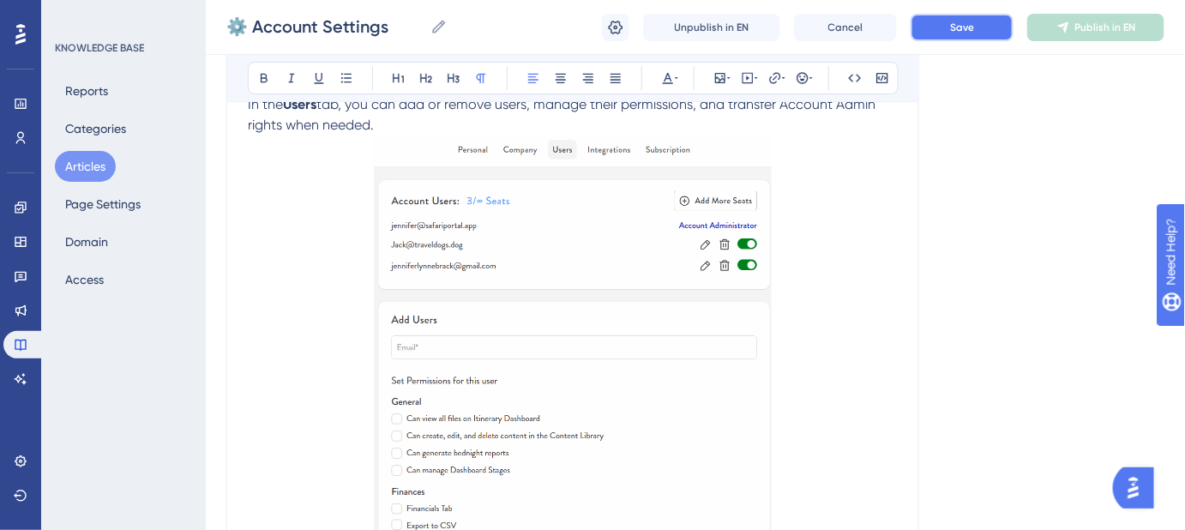
click at [944, 39] on button "Save" at bounding box center [961, 27] width 103 height 27
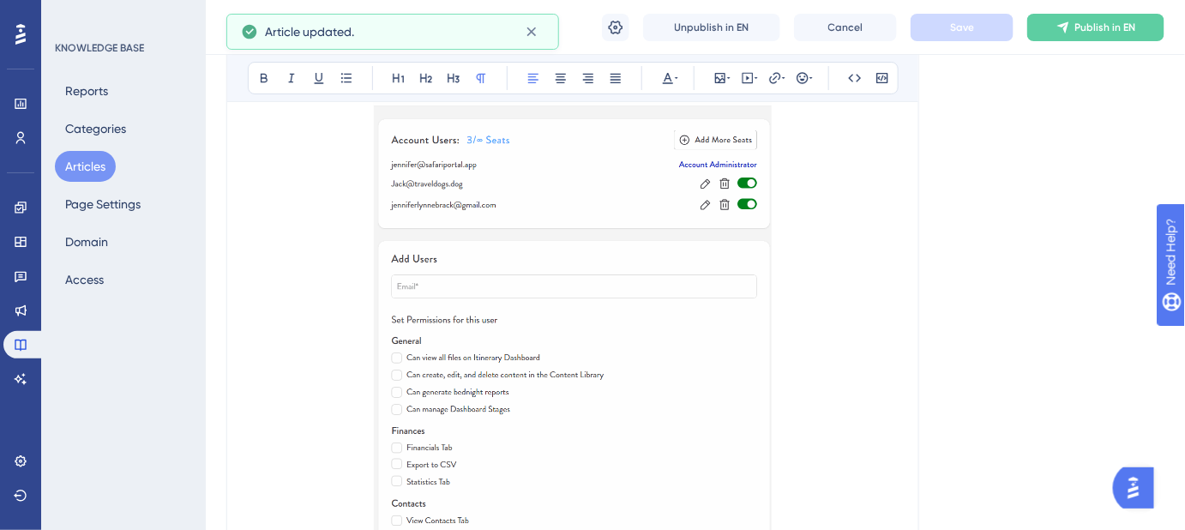
scroll to position [4218, 0]
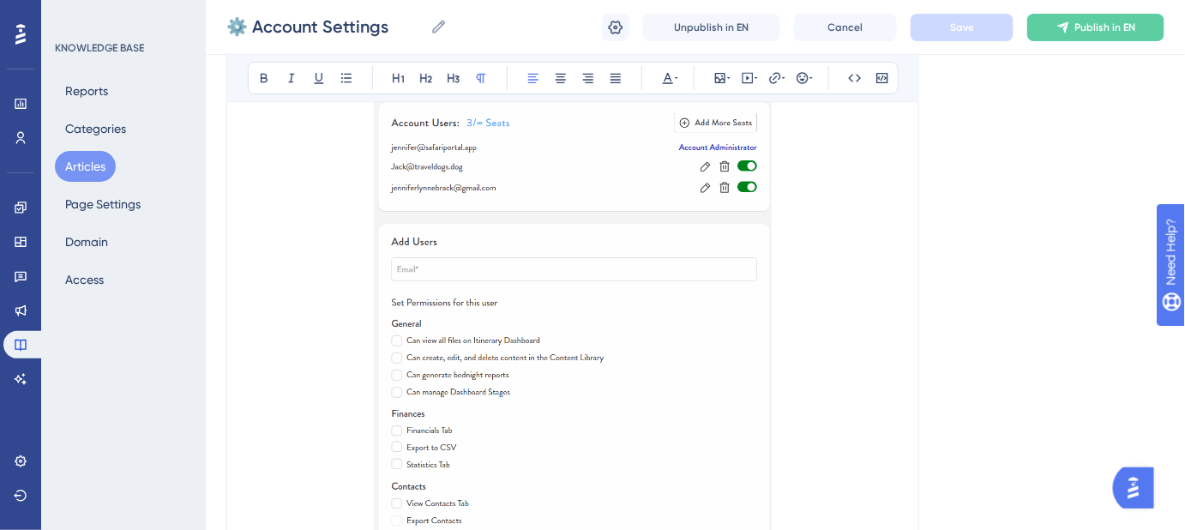
click at [626, 183] on img at bounding box center [573, 357] width 398 height 600
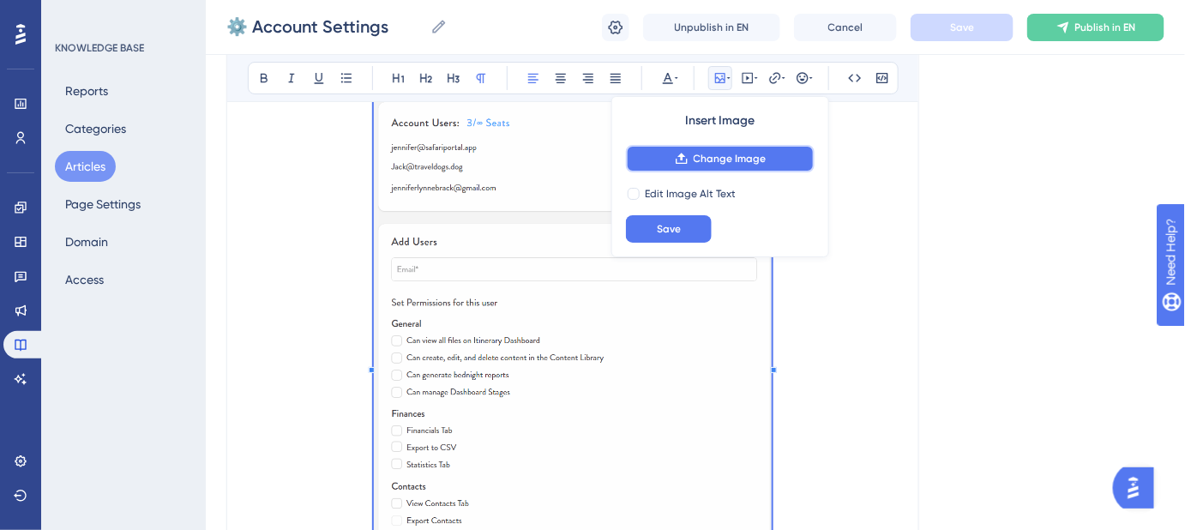
click at [680, 161] on icon at bounding box center [682, 159] width 14 height 14
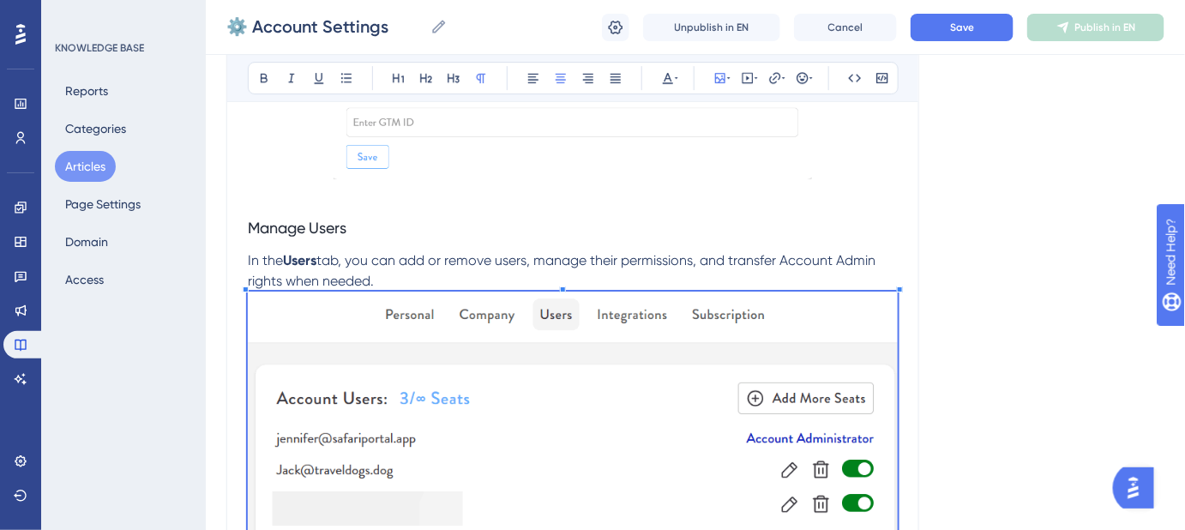
scroll to position [4062, 0]
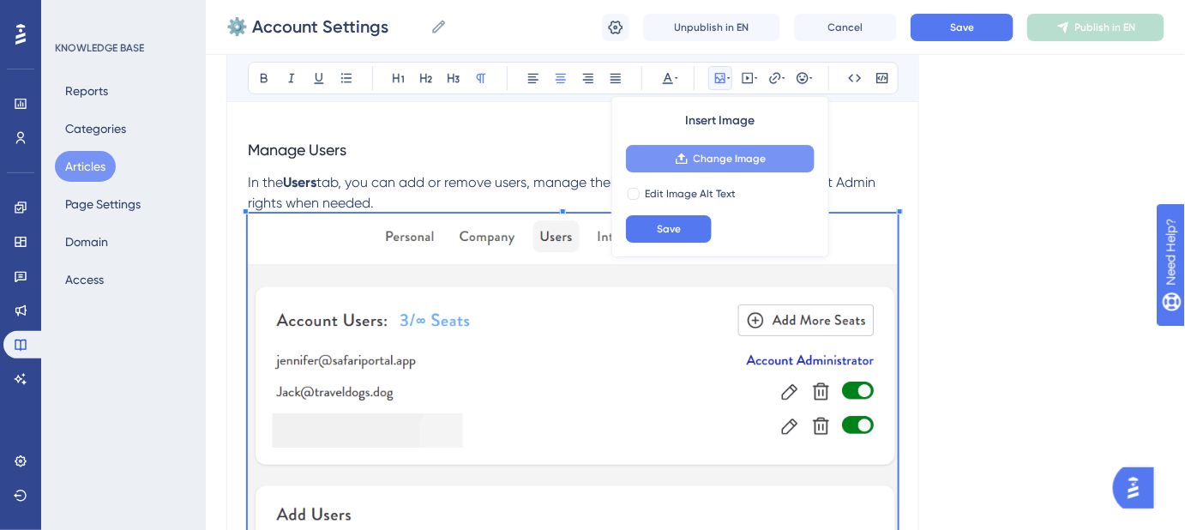
click at [701, 159] on span "Change Image" at bounding box center [729, 159] width 73 height 14
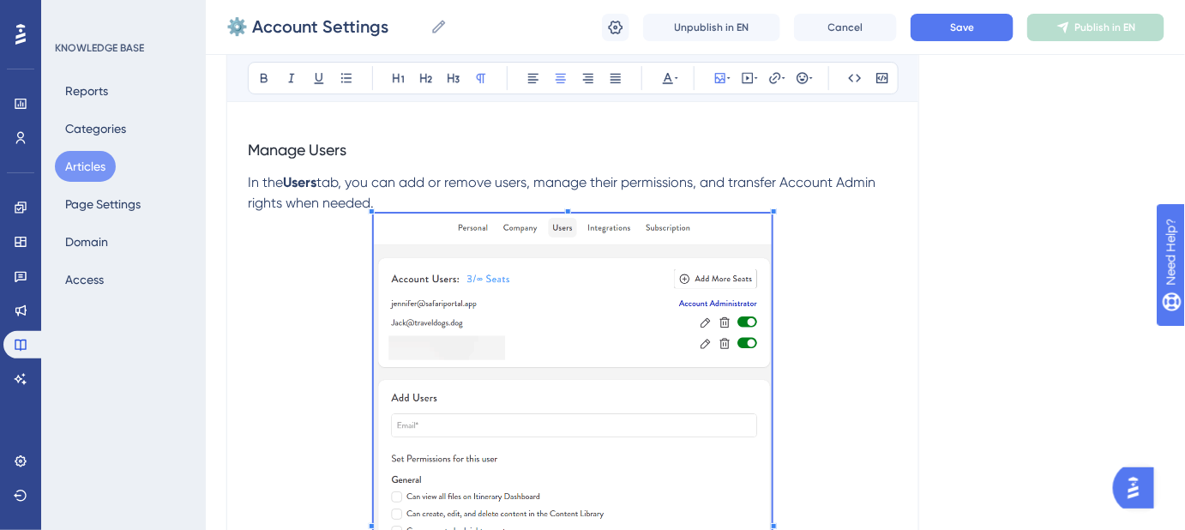
click at [497, 330] on span at bounding box center [573, 516] width 398 height 606
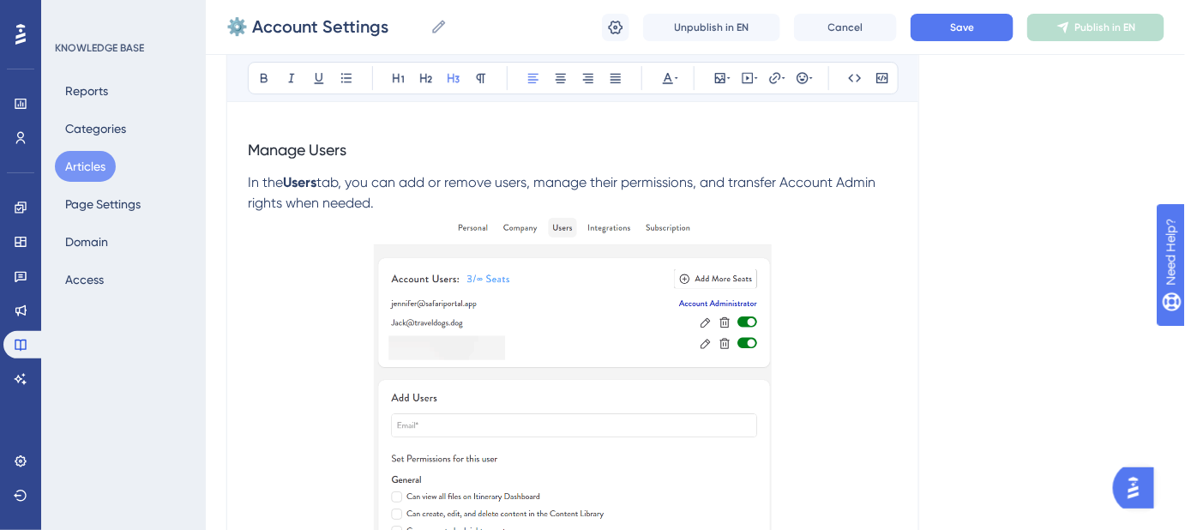
click at [753, 159] on h3 "Manage Users" at bounding box center [573, 150] width 650 height 45
click at [936, 31] on button "Save" at bounding box center [961, 27] width 103 height 27
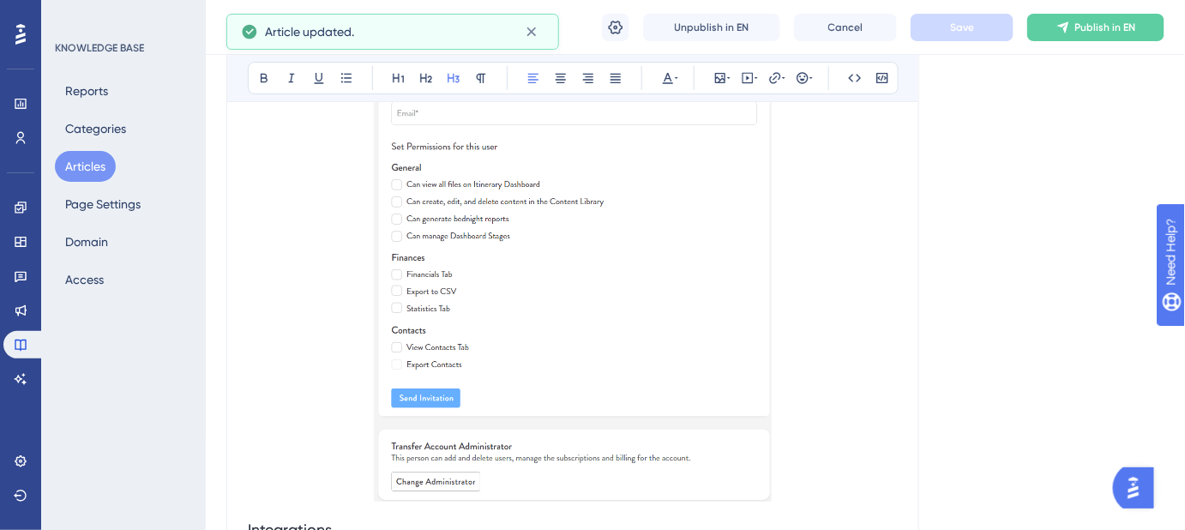
scroll to position [4530, 0]
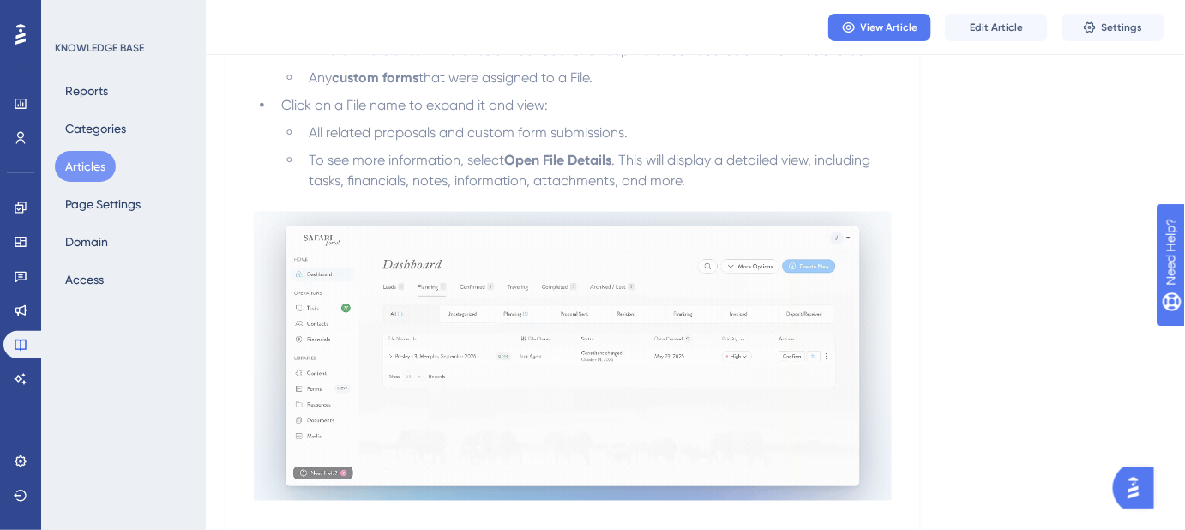
scroll to position [701, 0]
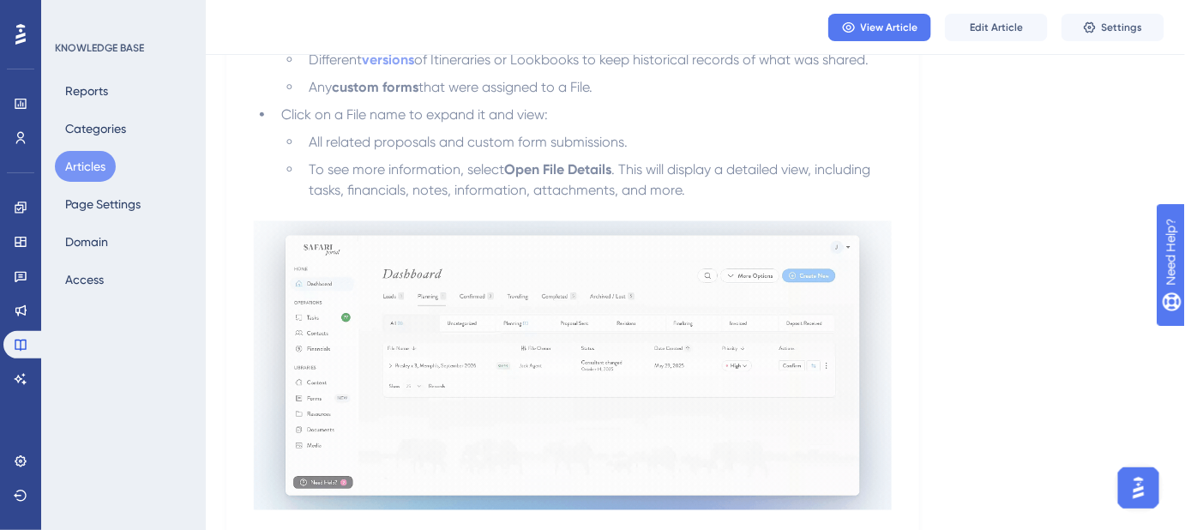
scroll to position [701, 0]
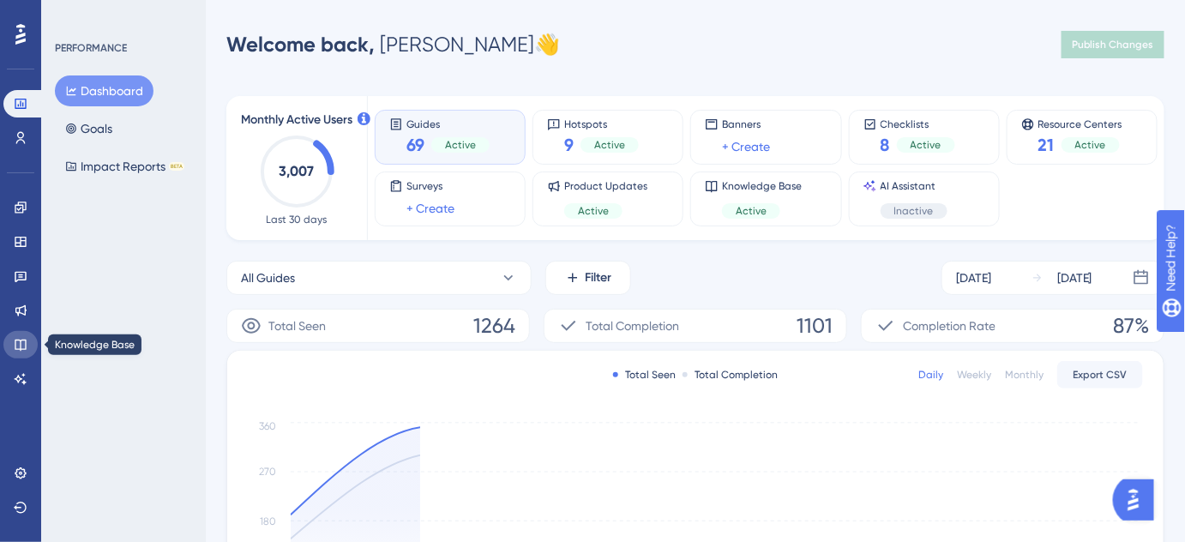
click at [21, 343] on icon at bounding box center [21, 345] width 14 height 14
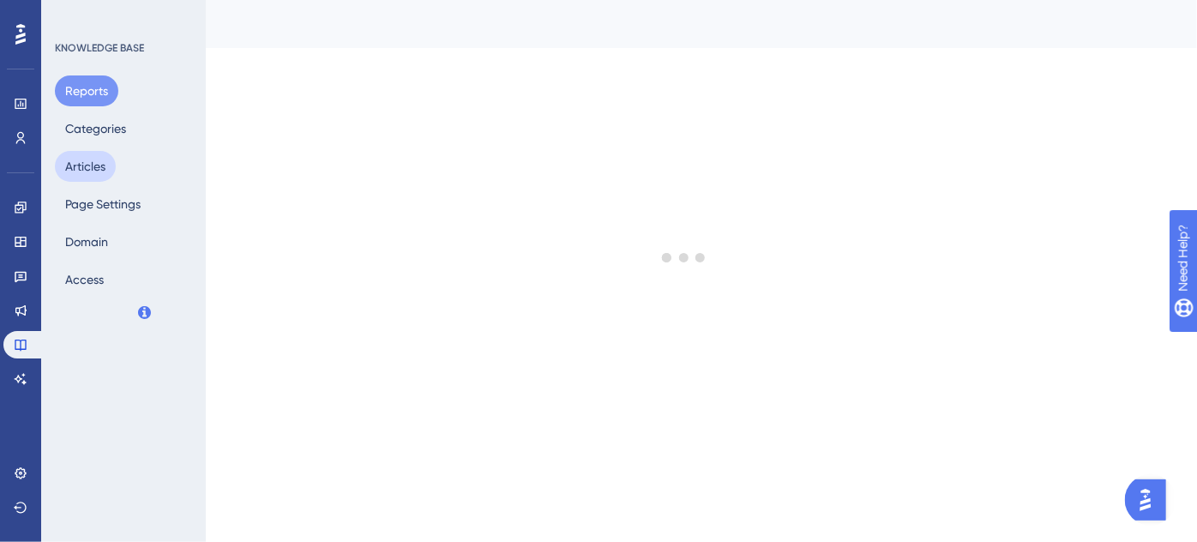
click at [99, 157] on button "Articles" at bounding box center [85, 166] width 61 height 31
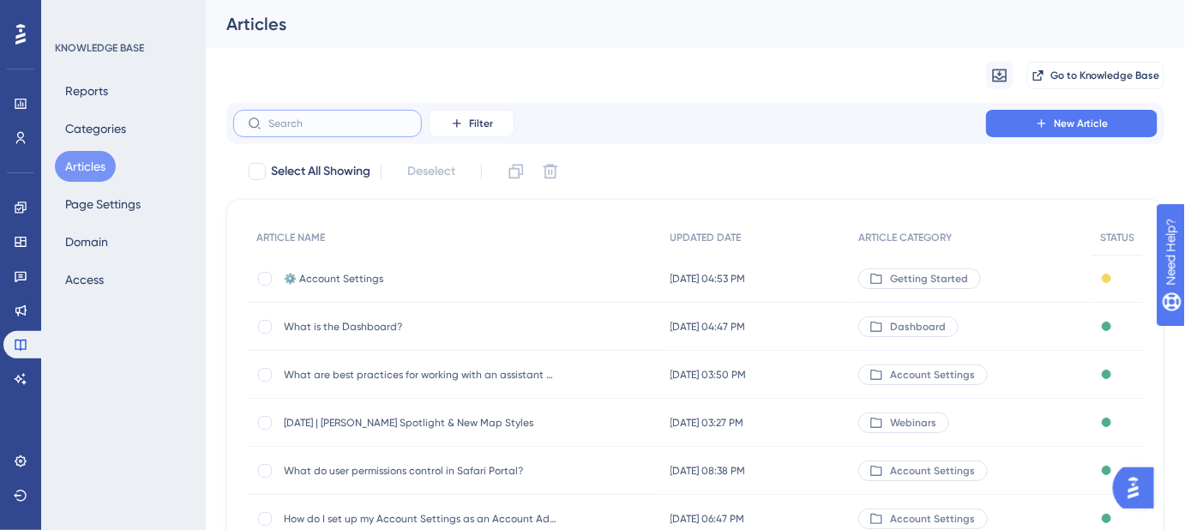
click at [359, 121] on input "text" at bounding box center [337, 123] width 139 height 12
paste input "How can I add a "Book Now" button to my proposals?"
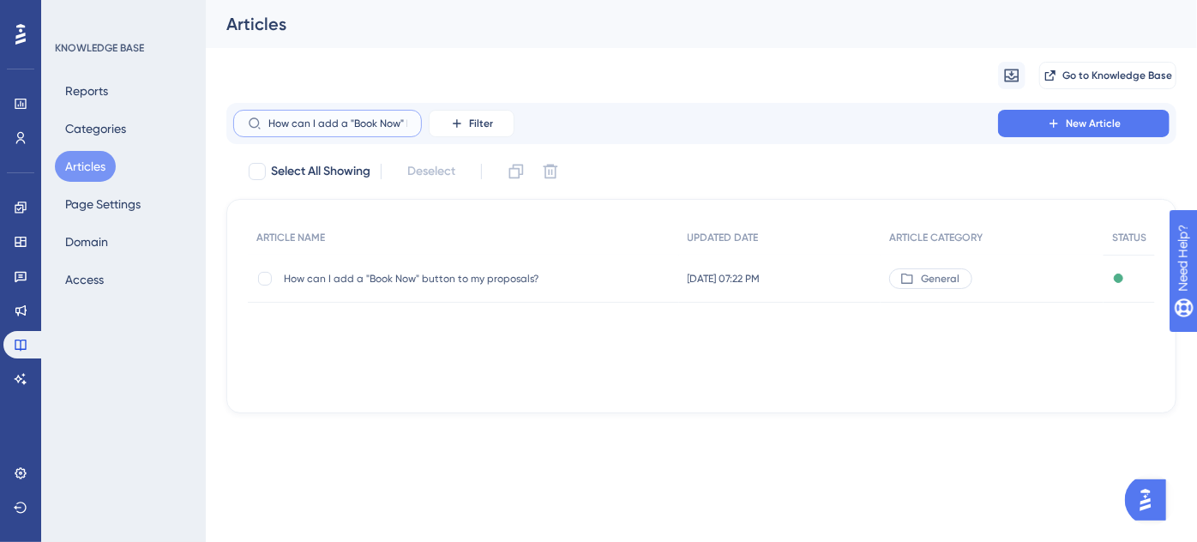
scroll to position [0, 111]
type input "How can I add a "Book Now" button to my proposals?"
click at [432, 283] on span "How can I add a "Book Now" button to my proposals?" at bounding box center [421, 279] width 274 height 14
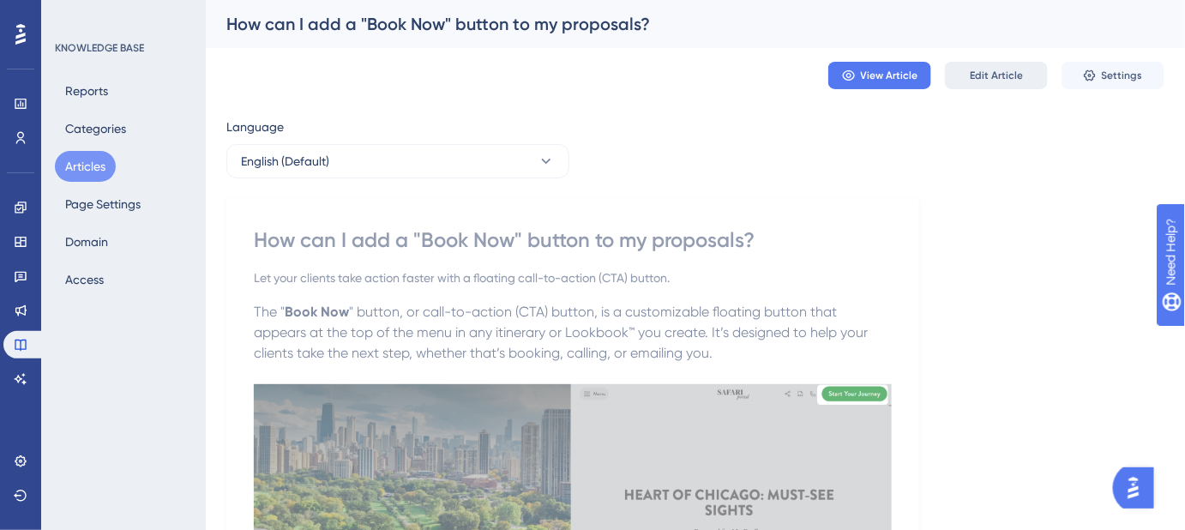
click at [1010, 69] on span "Edit Article" at bounding box center [995, 76] width 53 height 14
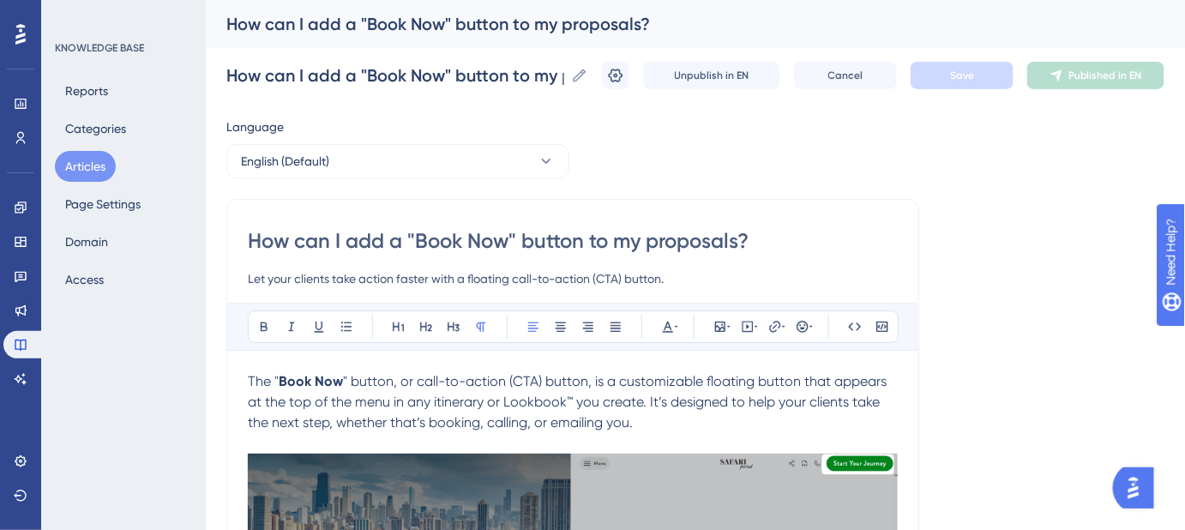
scroll to position [155, 0]
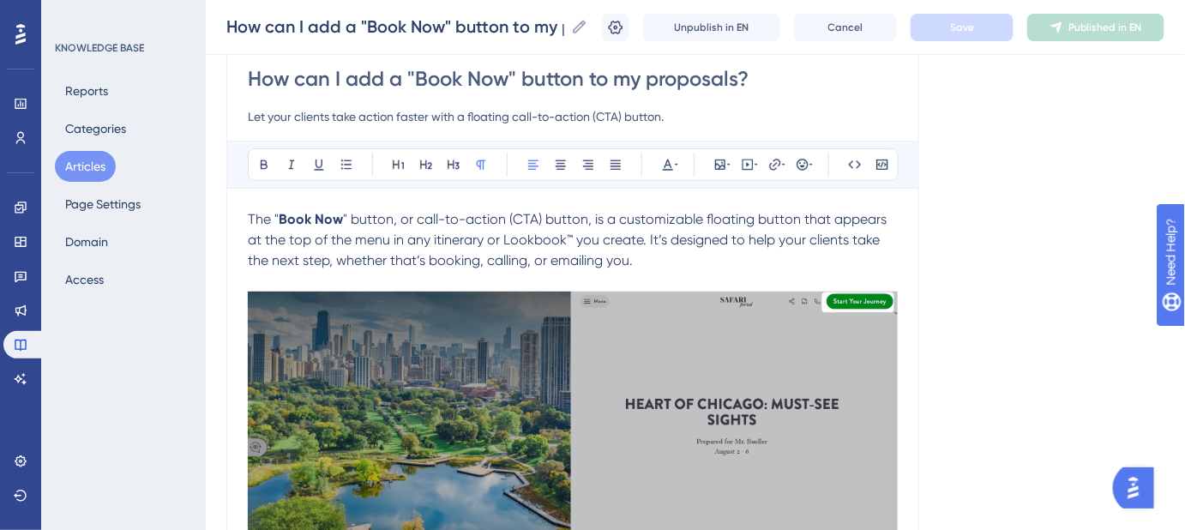
click at [279, 216] on strong "Book Now" at bounding box center [311, 219] width 64 height 16
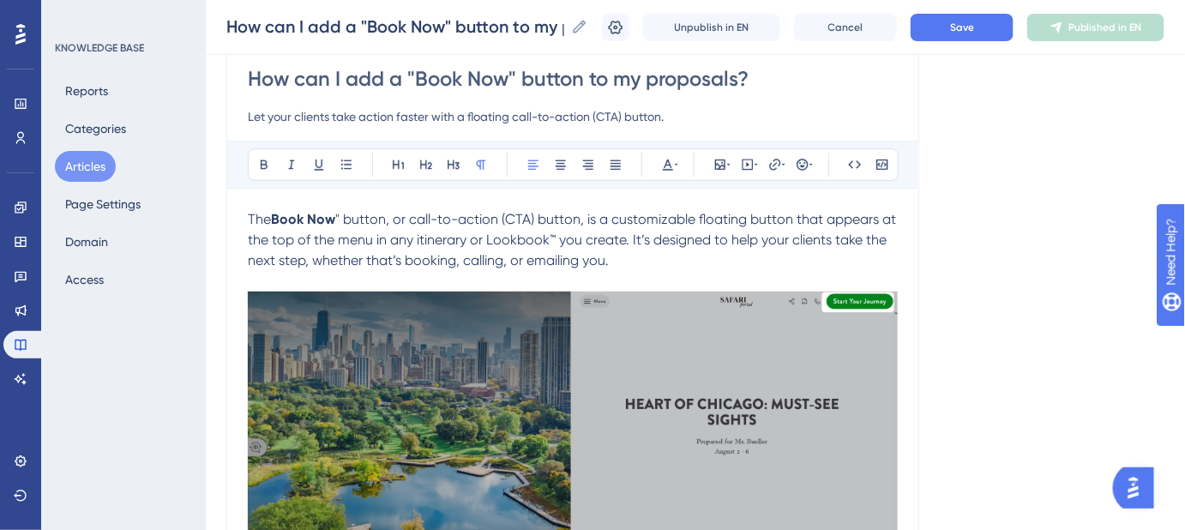
click at [342, 214] on span "" button, or call-to-action (CTA) button, is a customizable floating button tha…" at bounding box center [573, 239] width 651 height 57
click at [964, 34] on button "Save" at bounding box center [961, 27] width 103 height 27
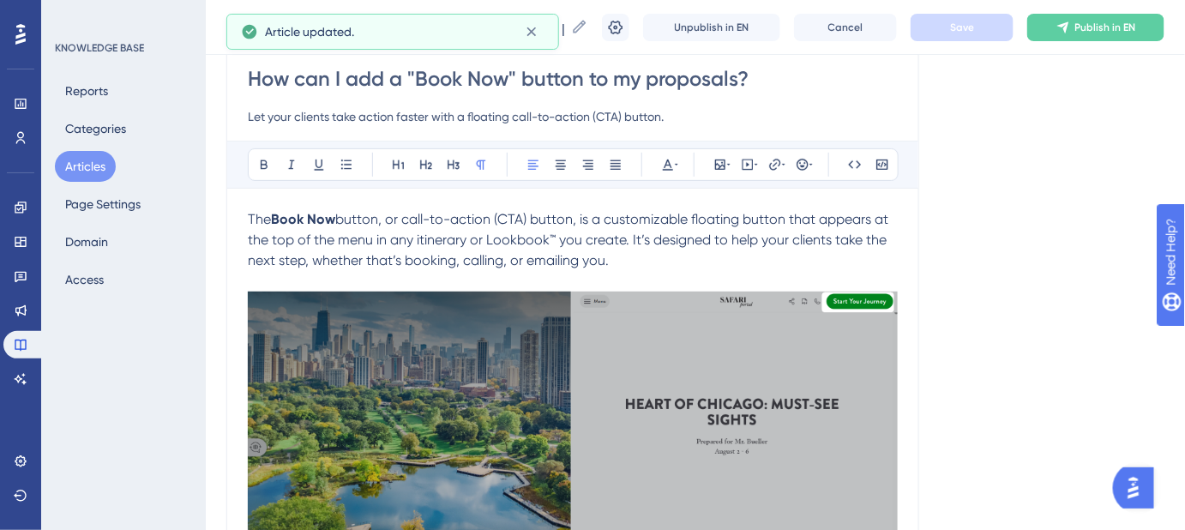
drag, startPoint x: 547, startPoint y: 239, endPoint x: 555, endPoint y: 235, distance: 8.8
click at [547, 238] on span "button, or call-to-action (CTA) button, is a customizable floating button that …" at bounding box center [570, 239] width 644 height 57
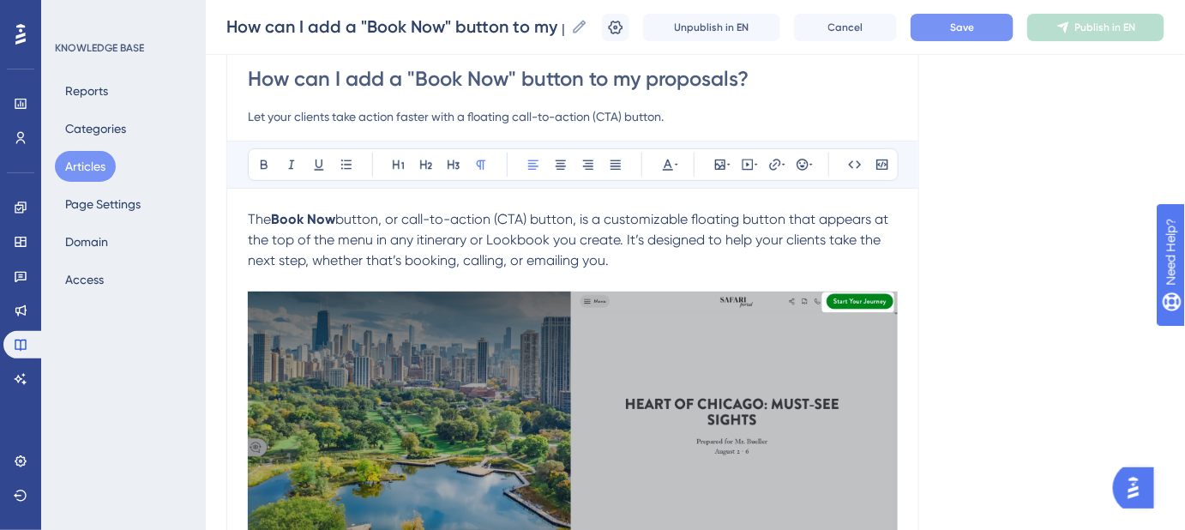
click at [981, 17] on button "Save" at bounding box center [961, 27] width 103 height 27
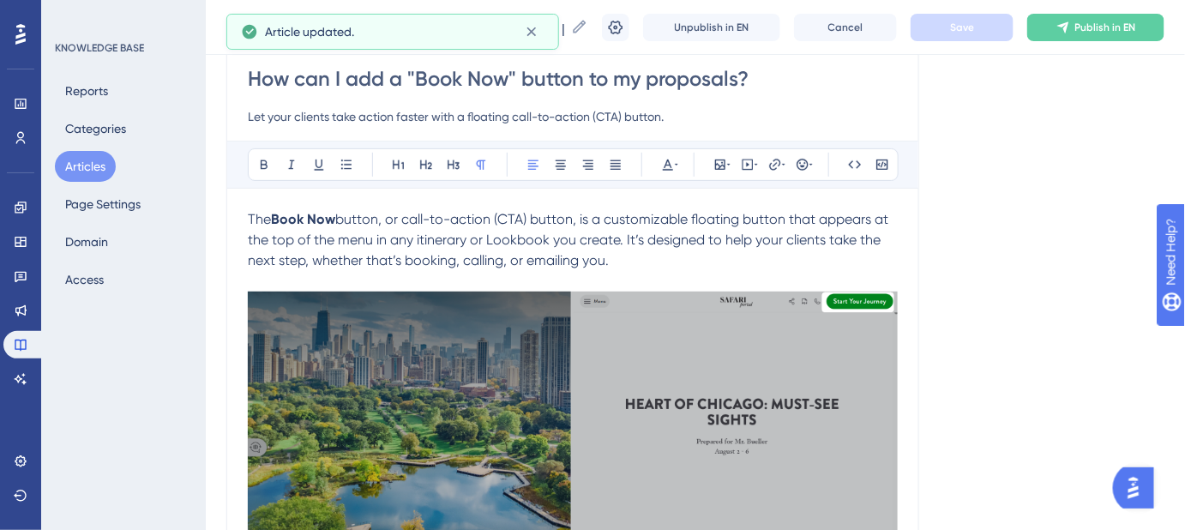
click at [419, 237] on span "button, or call-to-action (CTA) button, is a customizable floating button that …" at bounding box center [570, 239] width 644 height 57
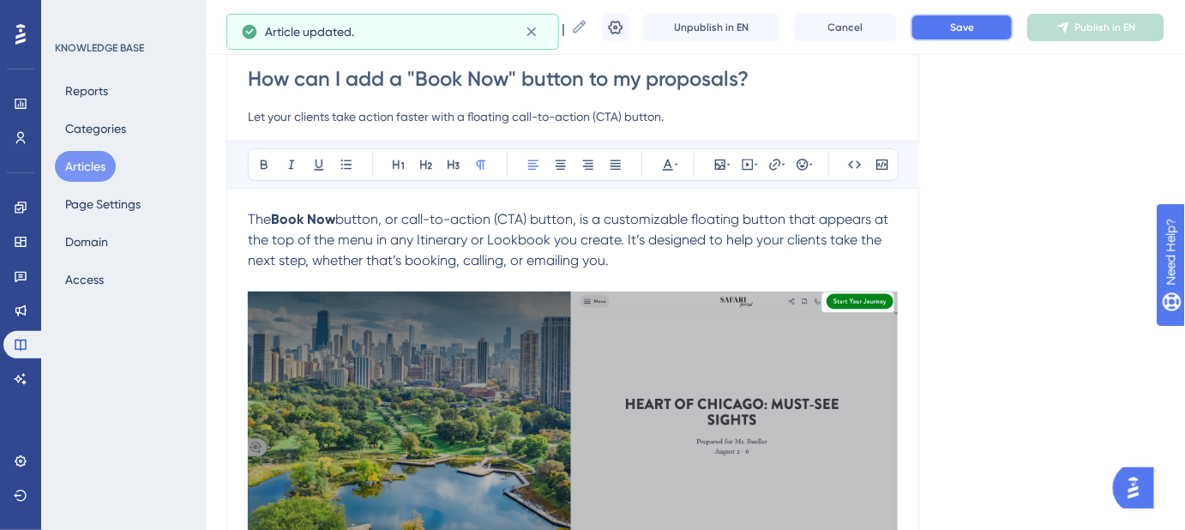
click at [994, 24] on button "Save" at bounding box center [961, 27] width 103 height 27
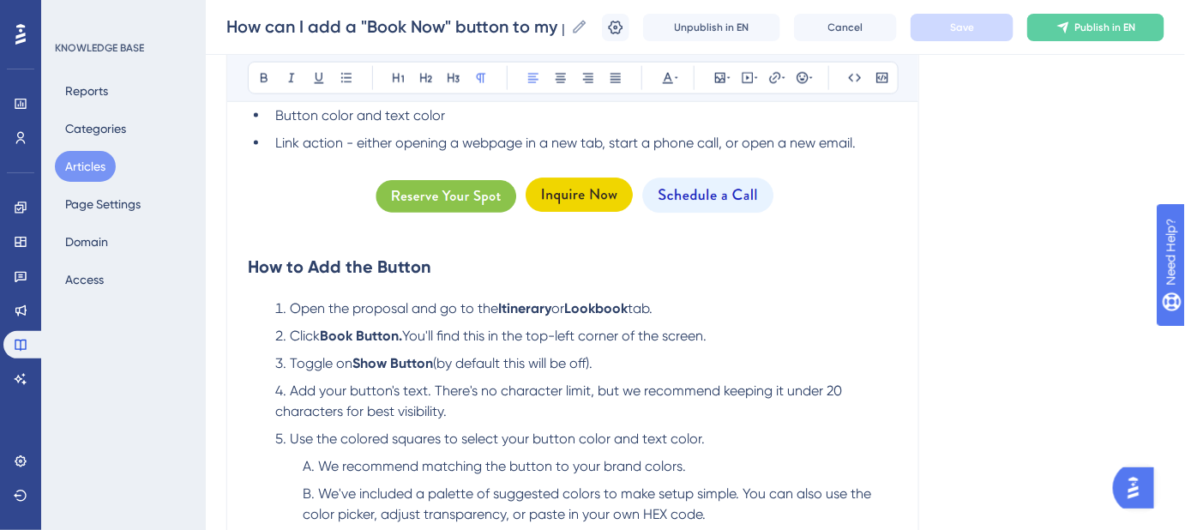
scroll to position [701, 0]
